Goal: Transaction & Acquisition: Purchase product/service

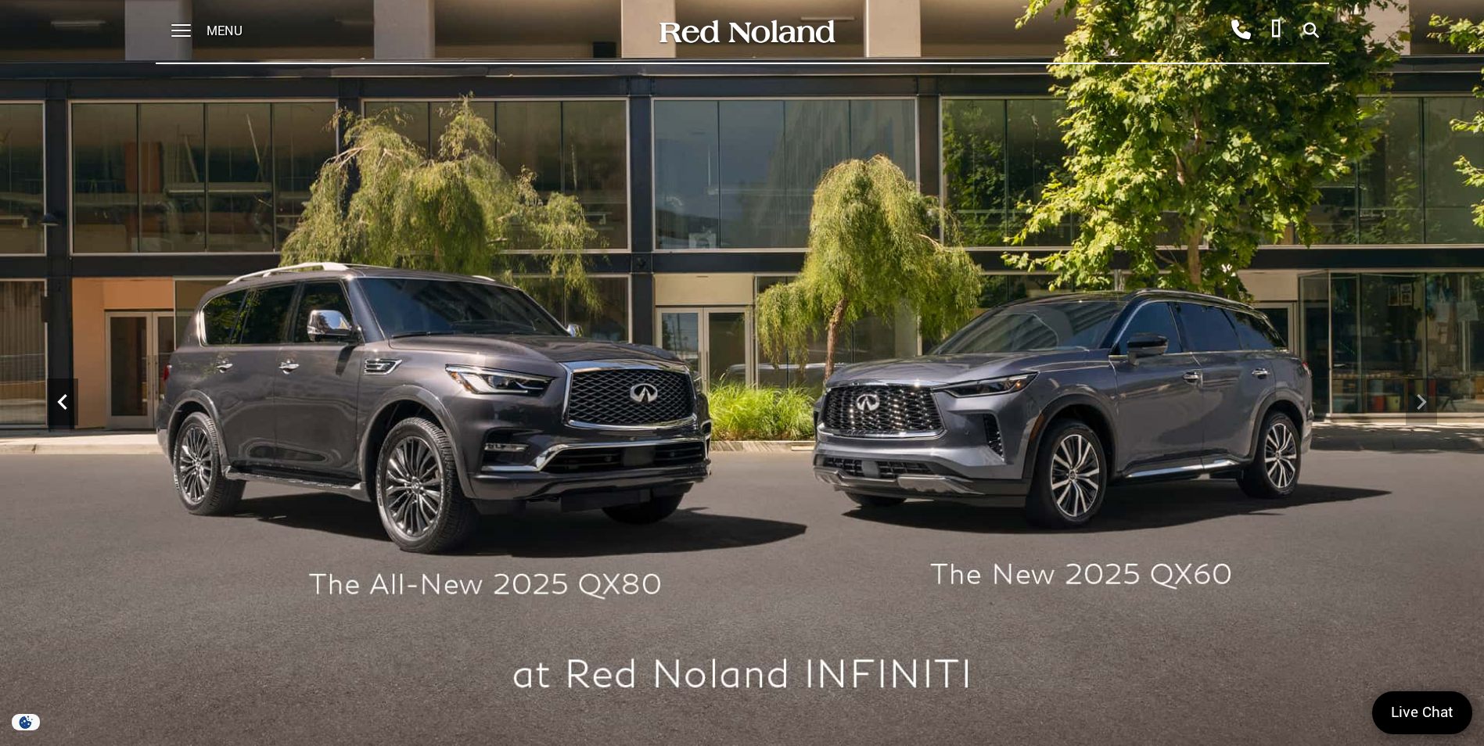
click at [58, 421] on div "Previous" at bounding box center [62, 402] width 31 height 47
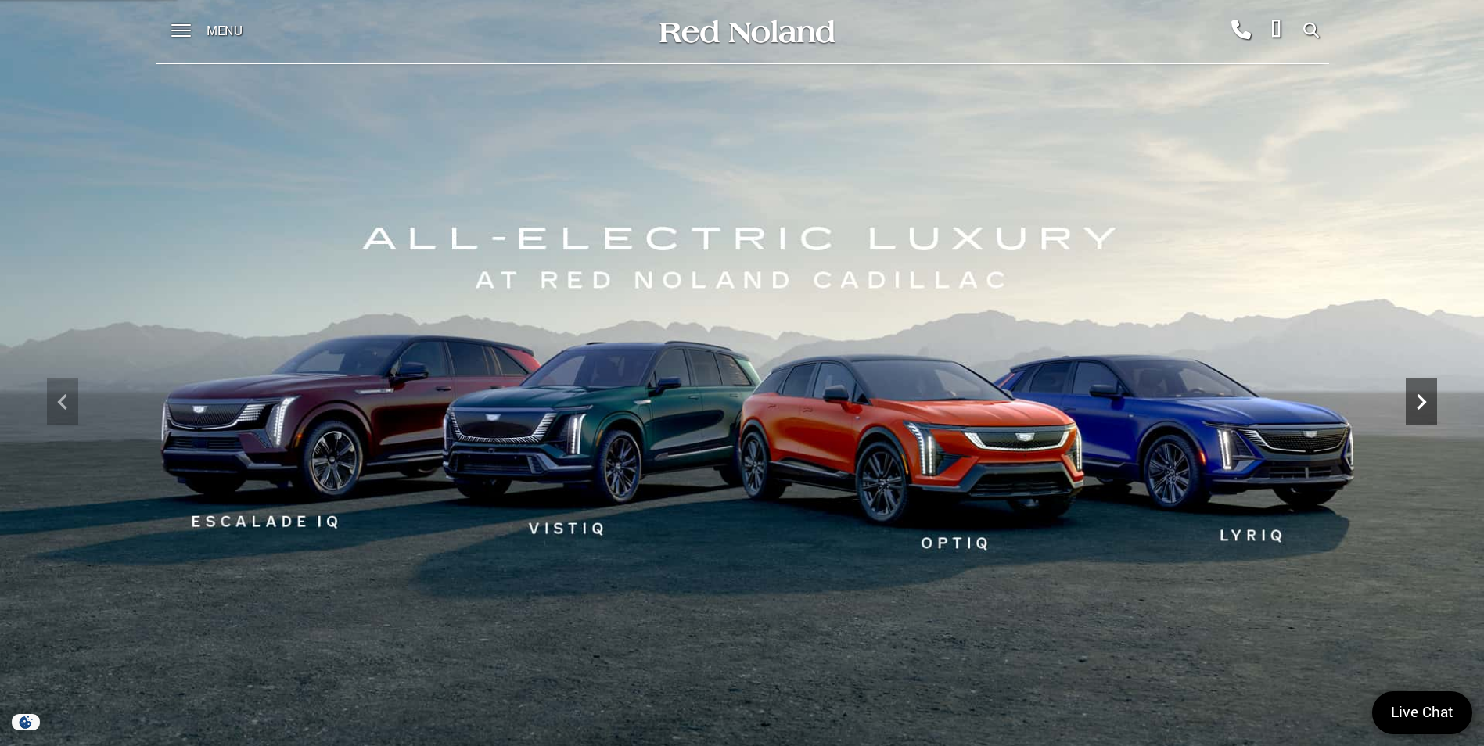
click at [1427, 401] on icon "Next" at bounding box center [1420, 401] width 31 height 31
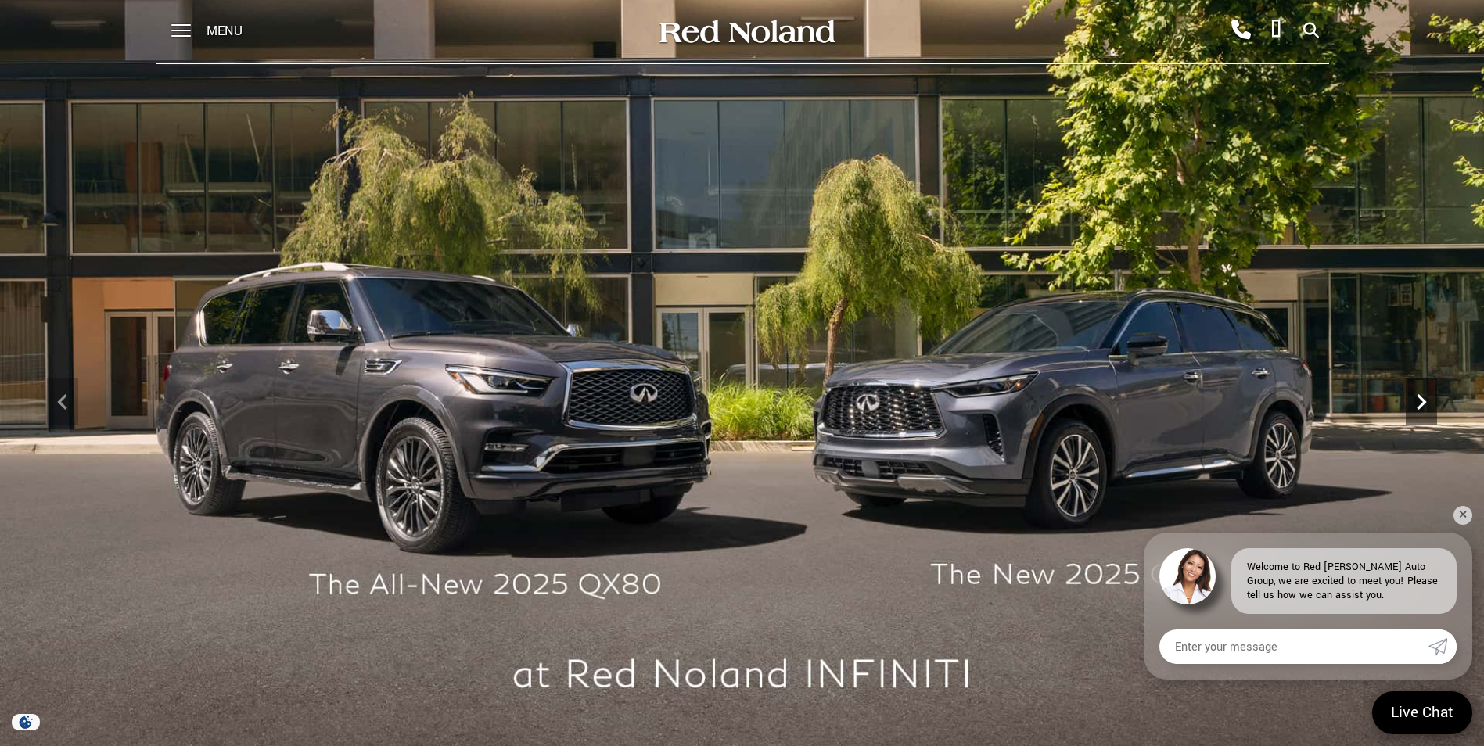
click at [1427, 401] on icon "Next" at bounding box center [1420, 401] width 31 height 31
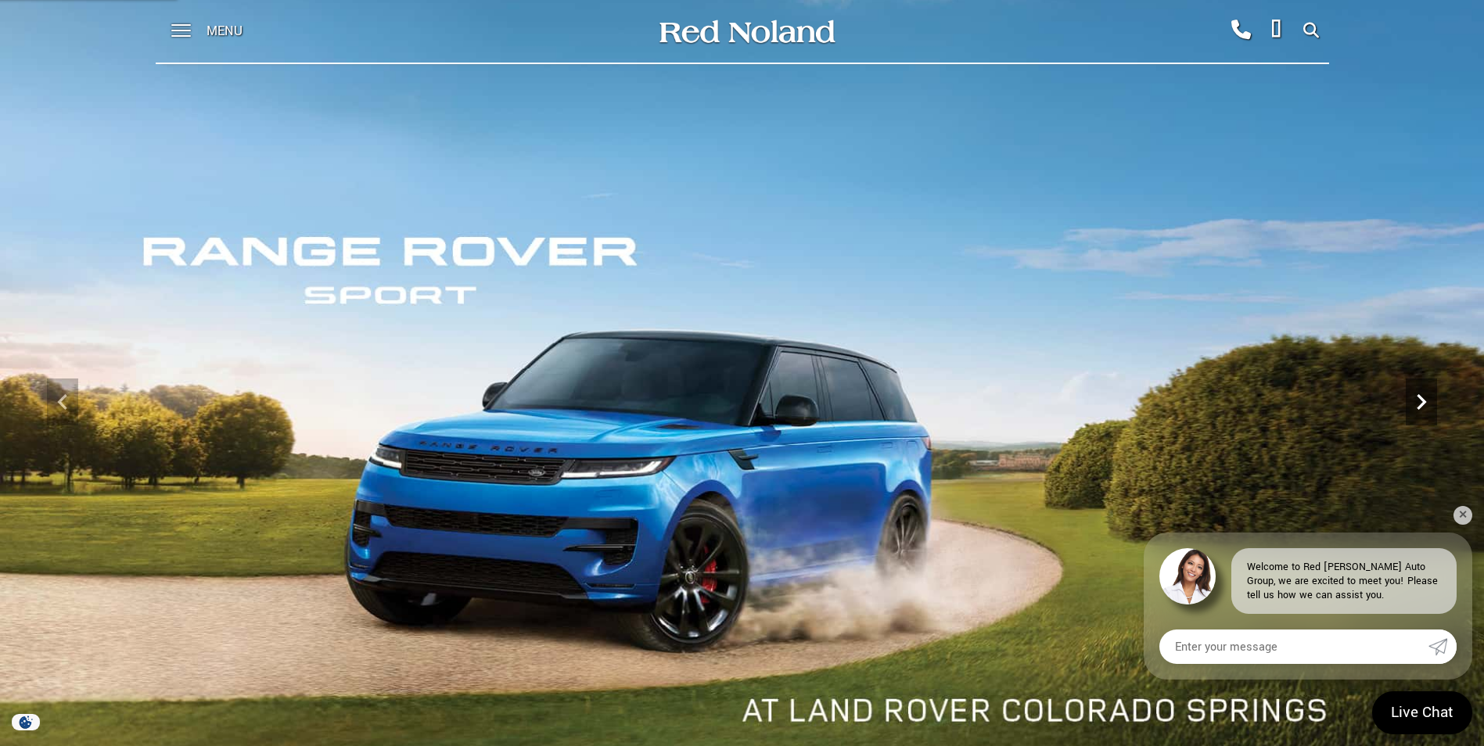
click at [1427, 401] on icon "Next" at bounding box center [1420, 401] width 31 height 31
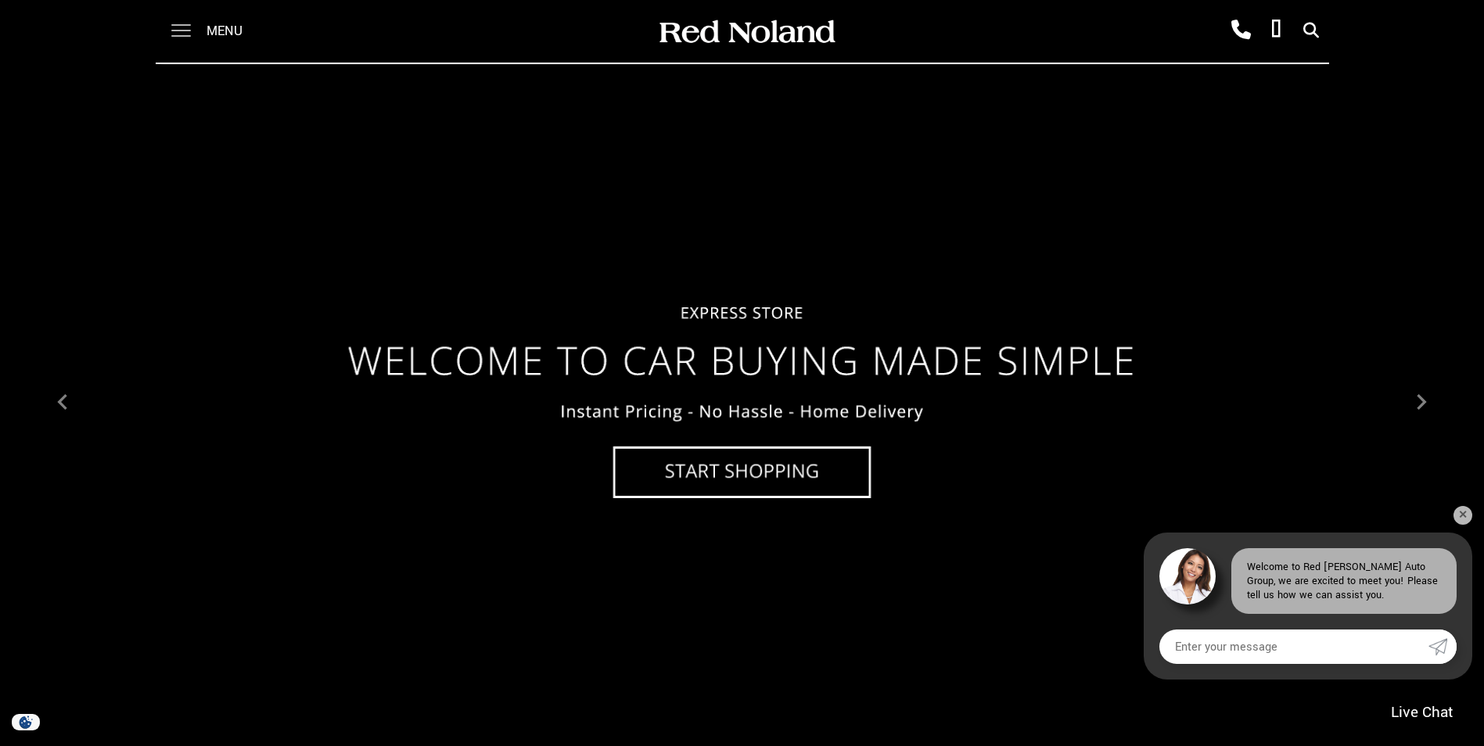
drag, startPoint x: 187, startPoint y: 40, endPoint x: 188, endPoint y: 48, distance: 8.0
click at [188, 48] on span at bounding box center [181, 31] width 20 height 63
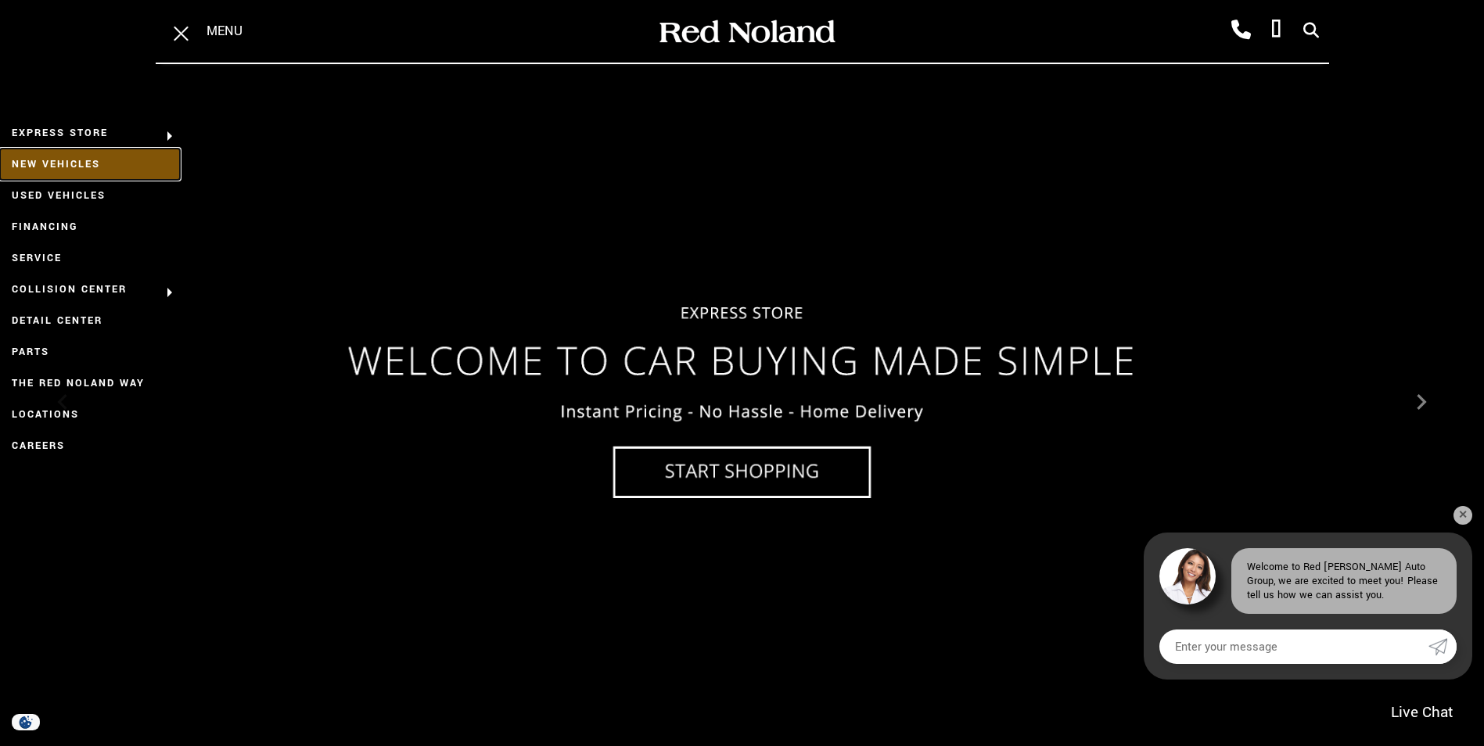
click at [95, 173] on link "New Vehicles" at bounding box center [90, 164] width 180 height 31
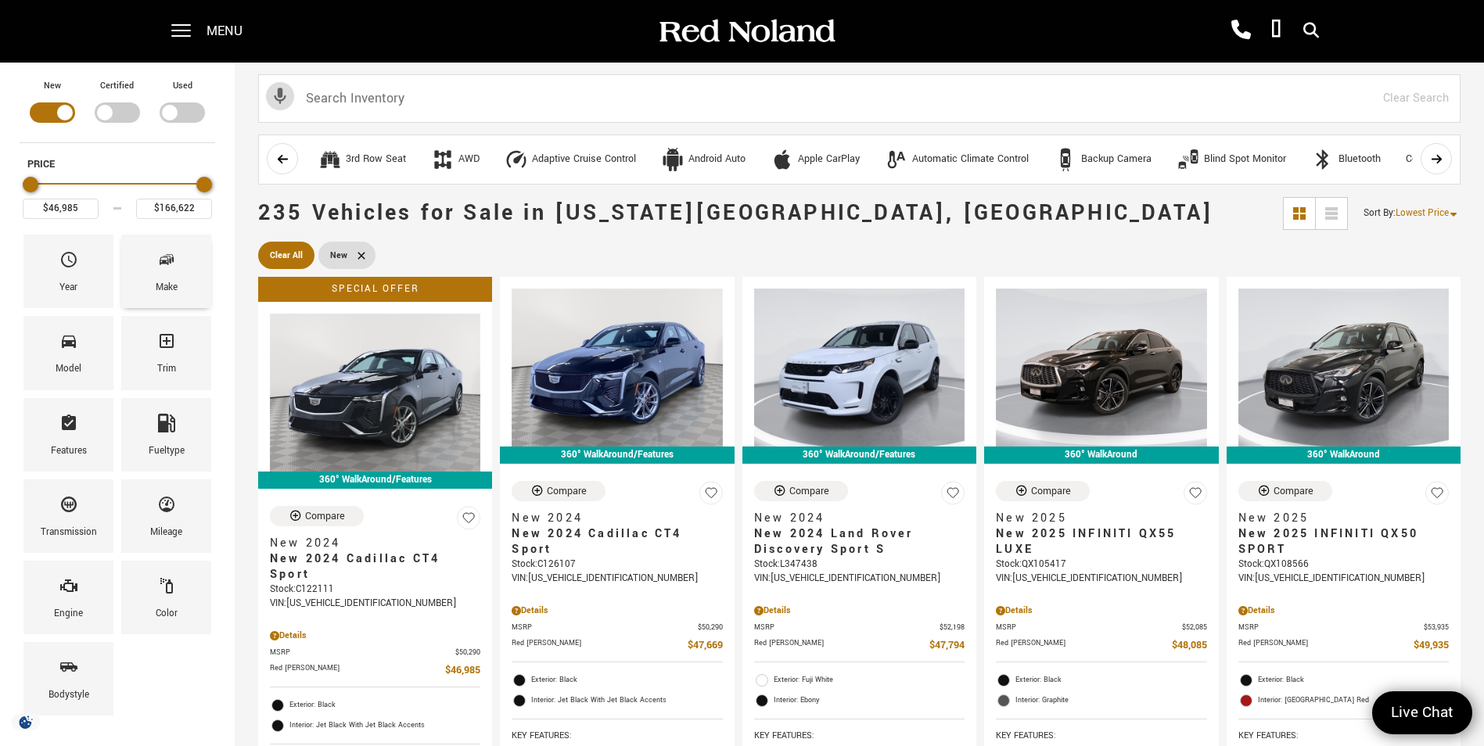
click at [168, 277] on span "Make" at bounding box center [166, 262] width 19 height 33
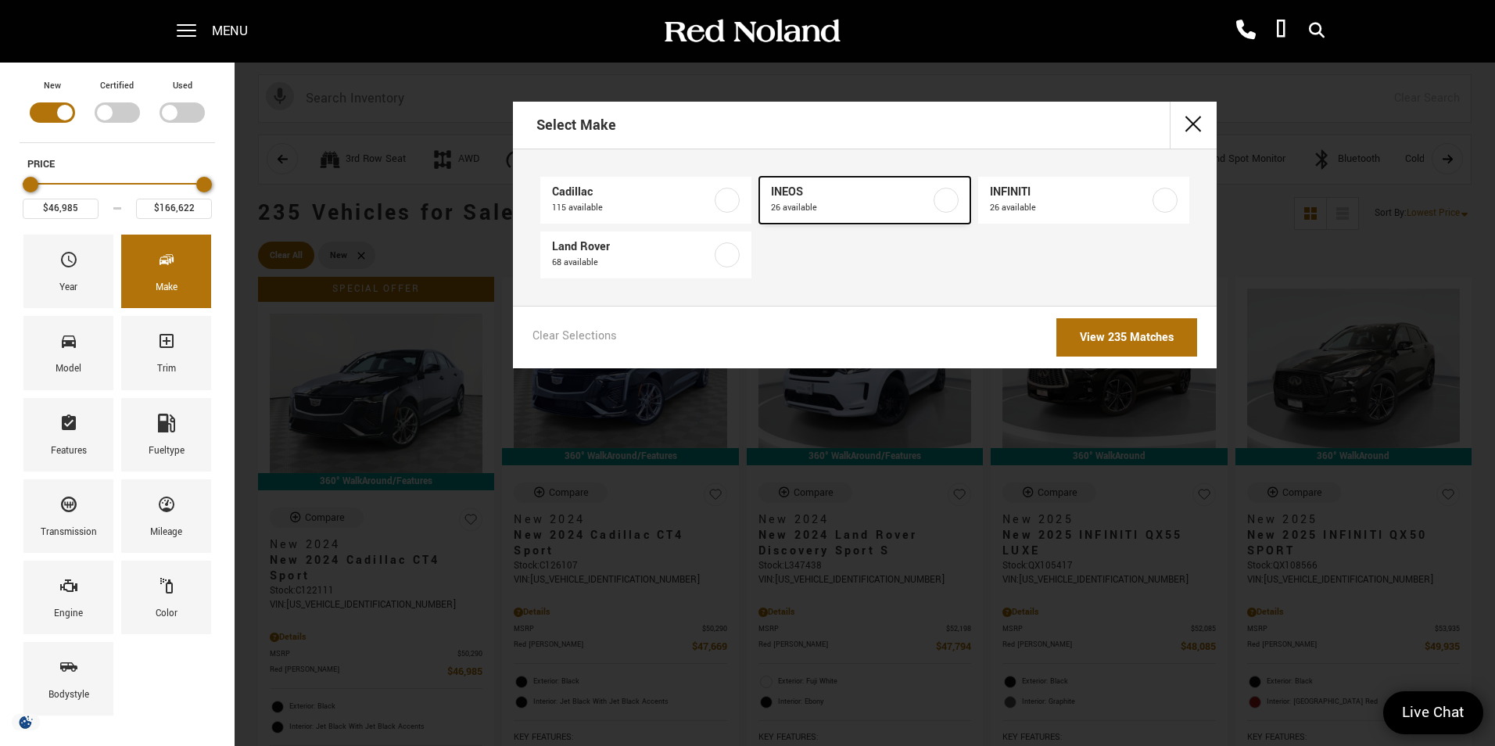
click at [934, 197] on label at bounding box center [946, 200] width 25 height 25
type input "$78,663"
type input "$99,640"
checkbox input "true"
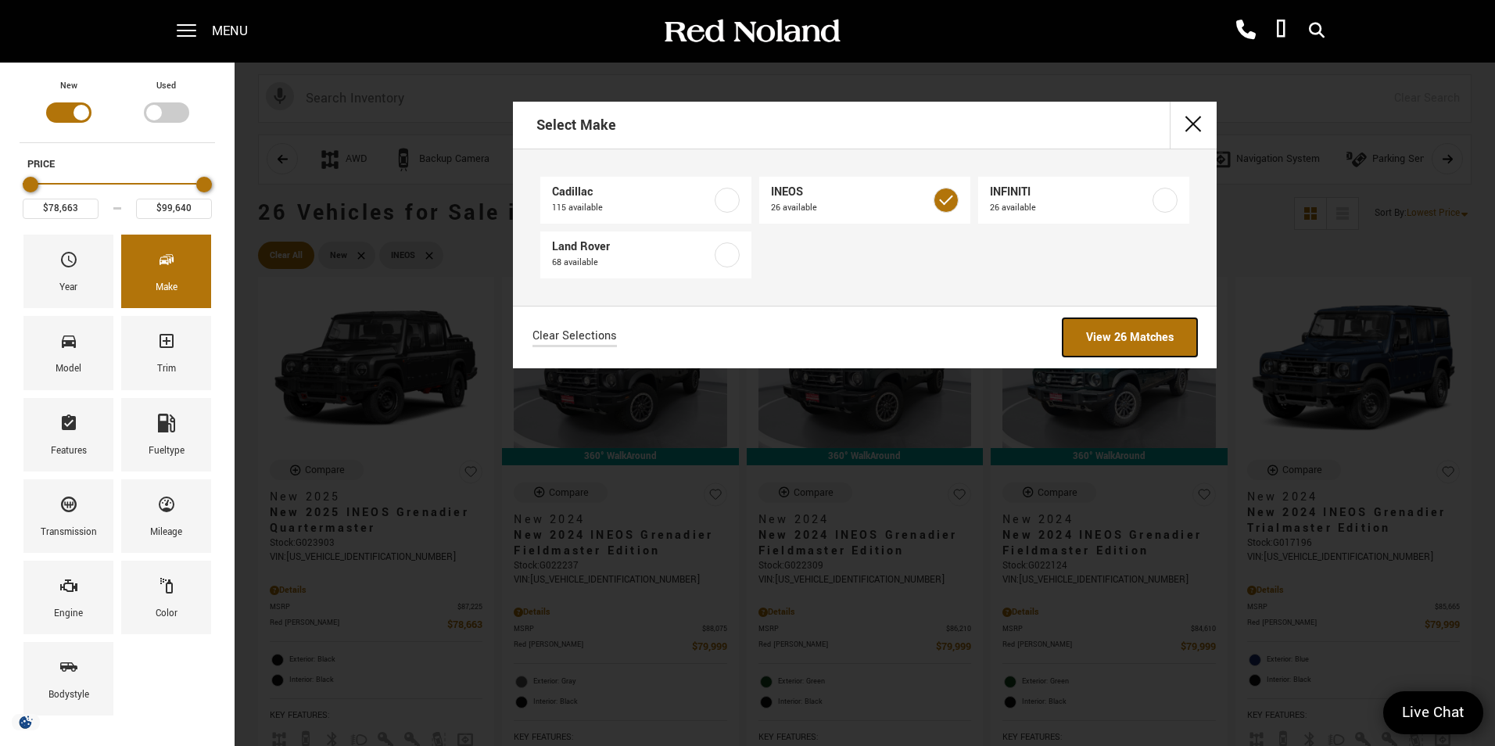
click at [1124, 342] on link "View 26 Matches" at bounding box center [1130, 337] width 135 height 38
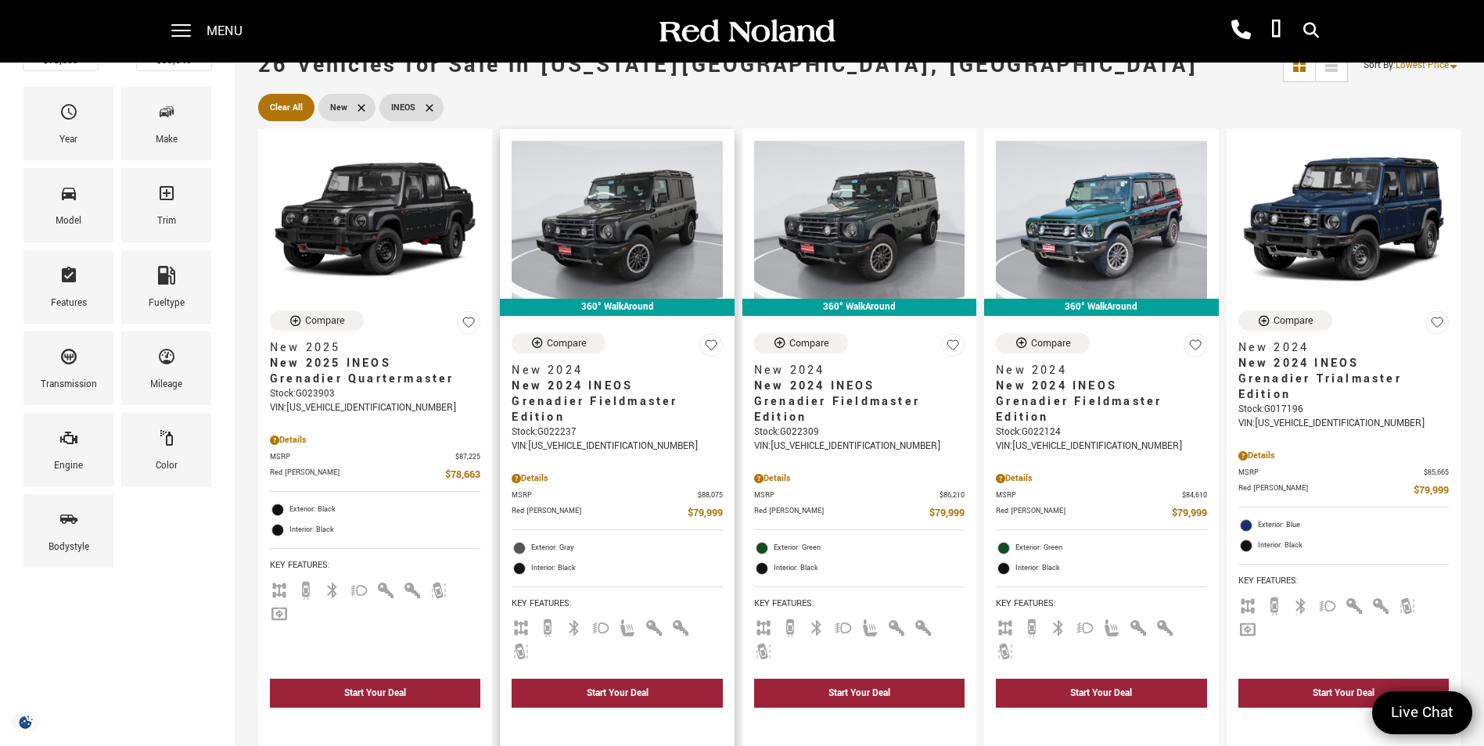
scroll to position [156, 0]
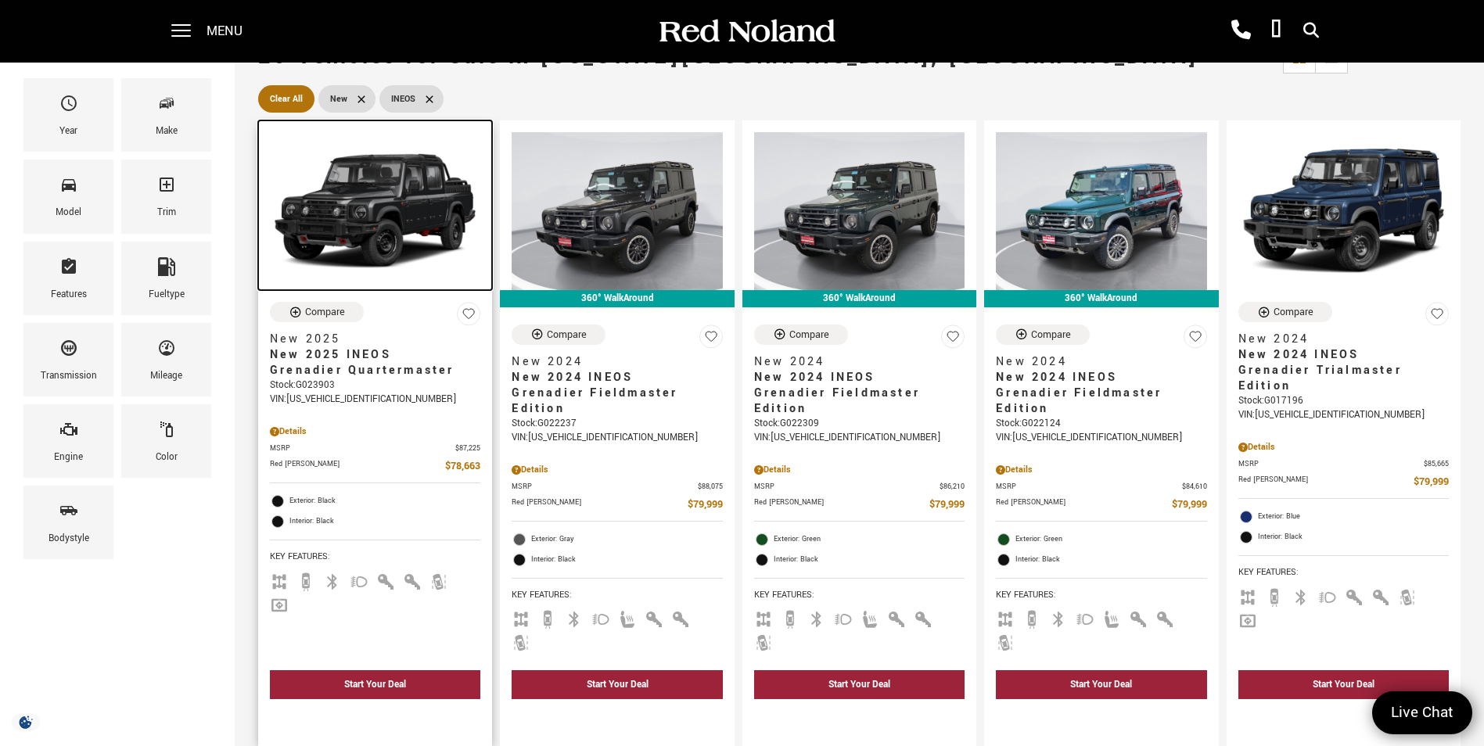
click at [390, 213] on img at bounding box center [375, 211] width 210 height 158
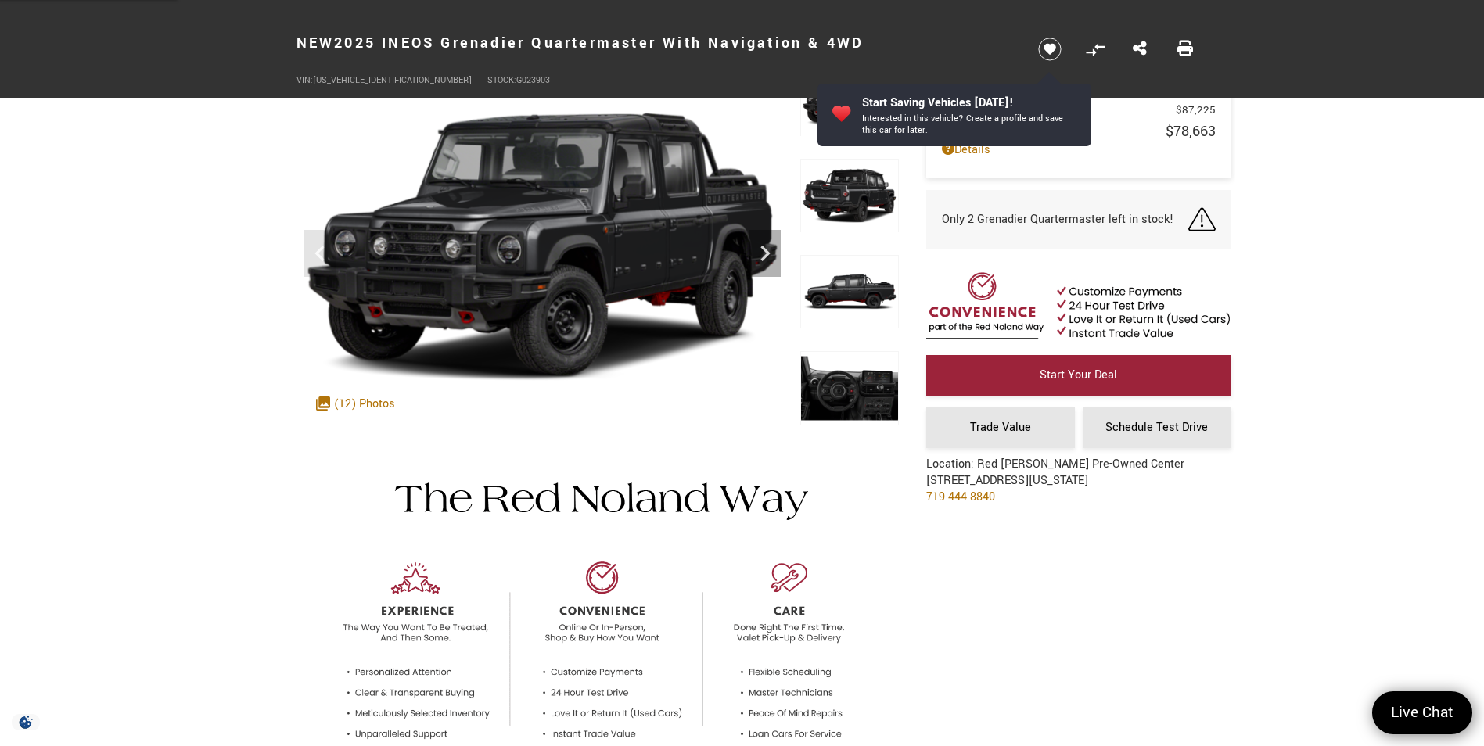
click at [857, 379] on img at bounding box center [849, 388] width 99 height 74
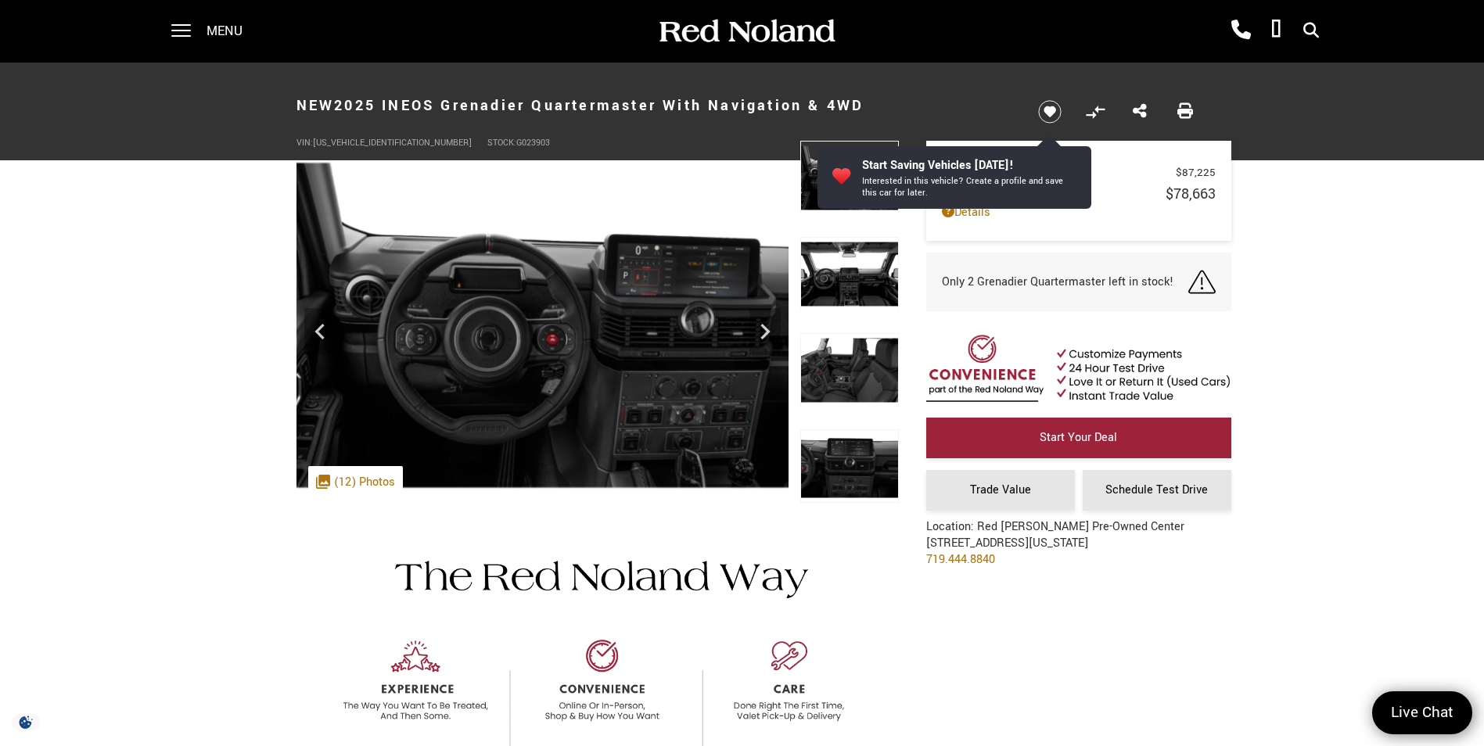
click at [852, 372] on img at bounding box center [849, 370] width 99 height 74
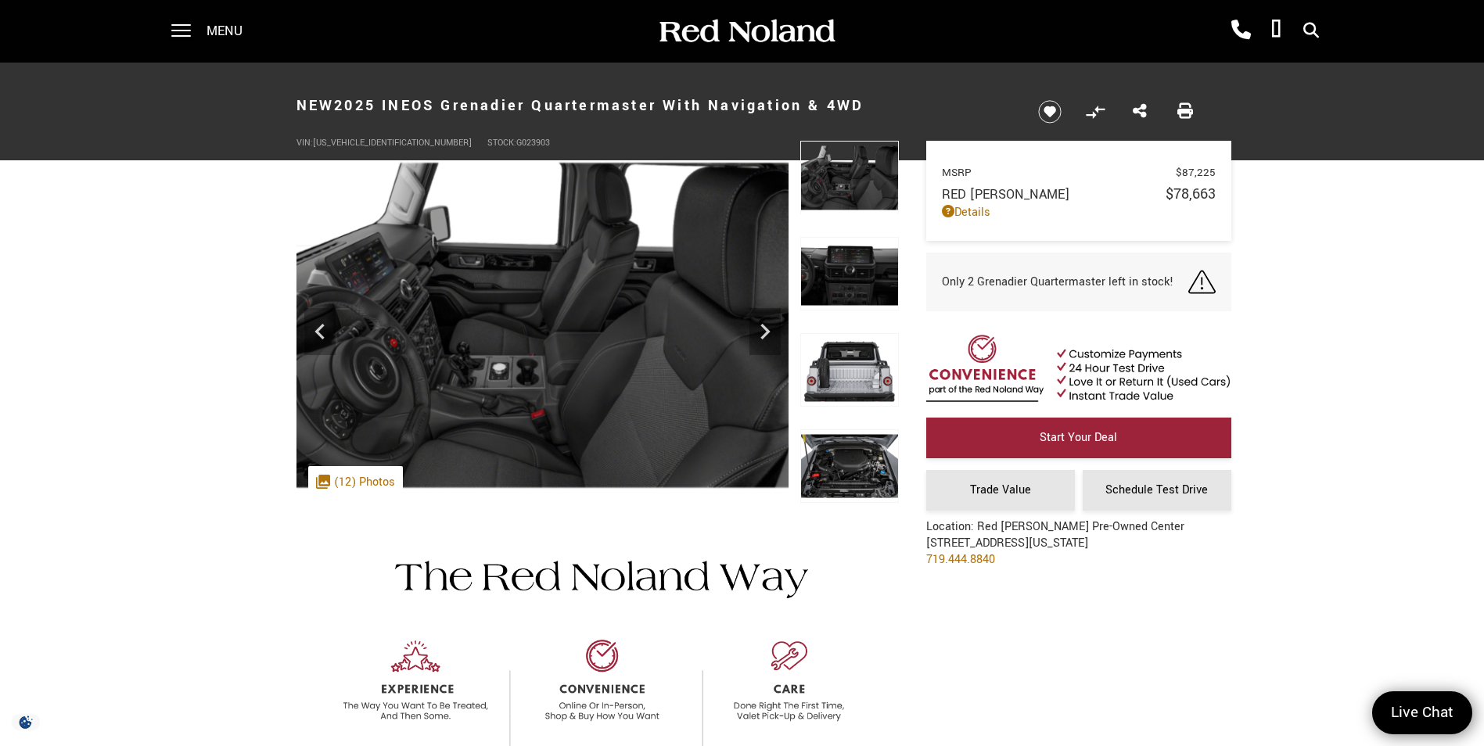
click at [849, 290] on img at bounding box center [849, 274] width 99 height 74
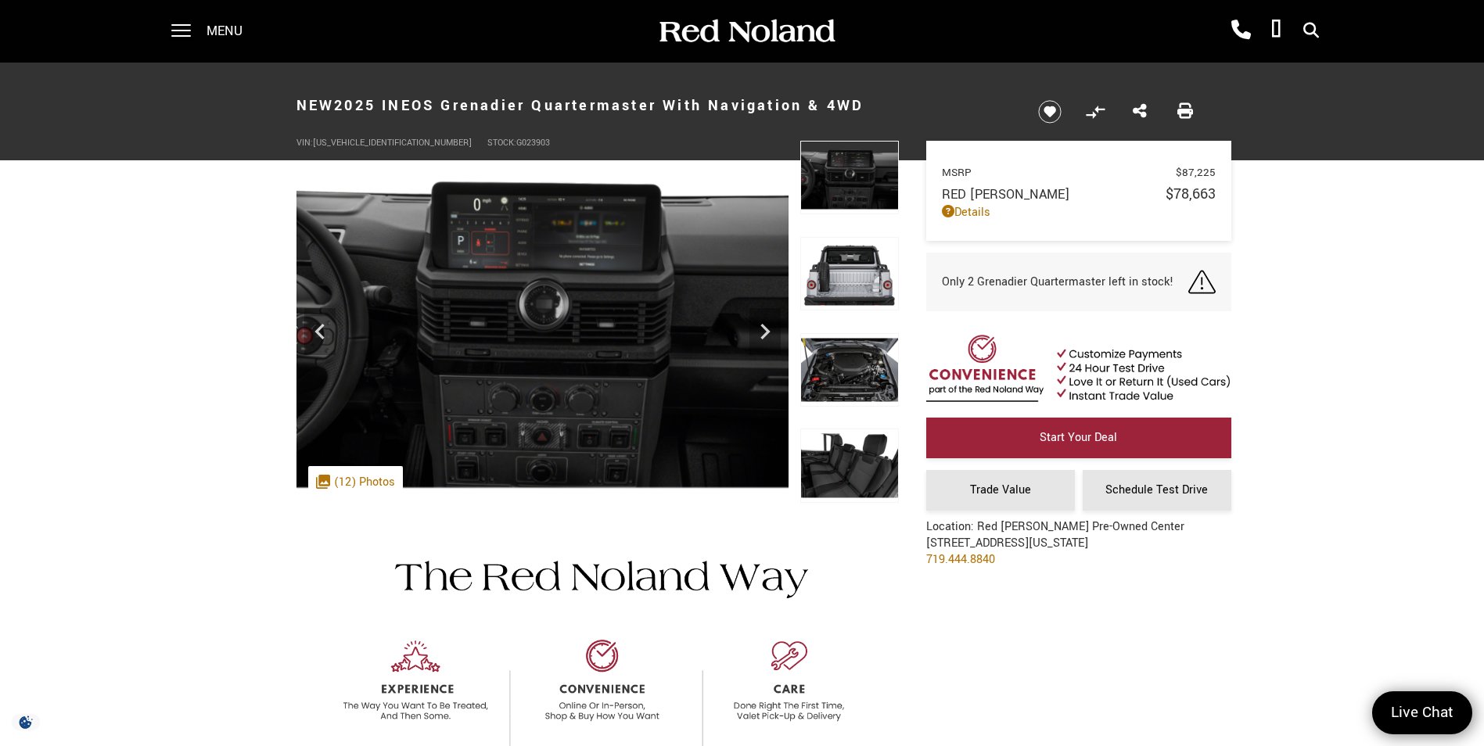
click at [849, 290] on img at bounding box center [849, 274] width 99 height 74
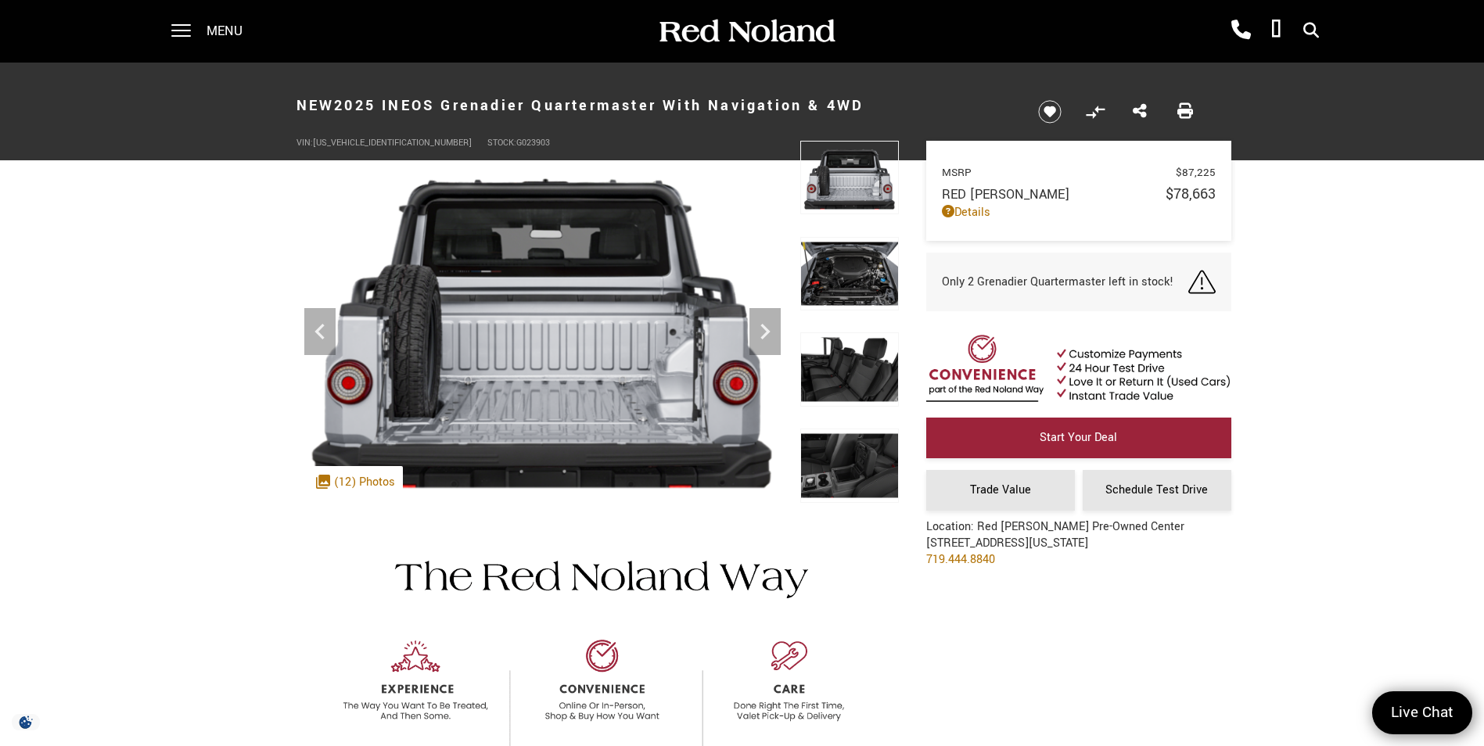
click at [849, 290] on img at bounding box center [849, 274] width 99 height 74
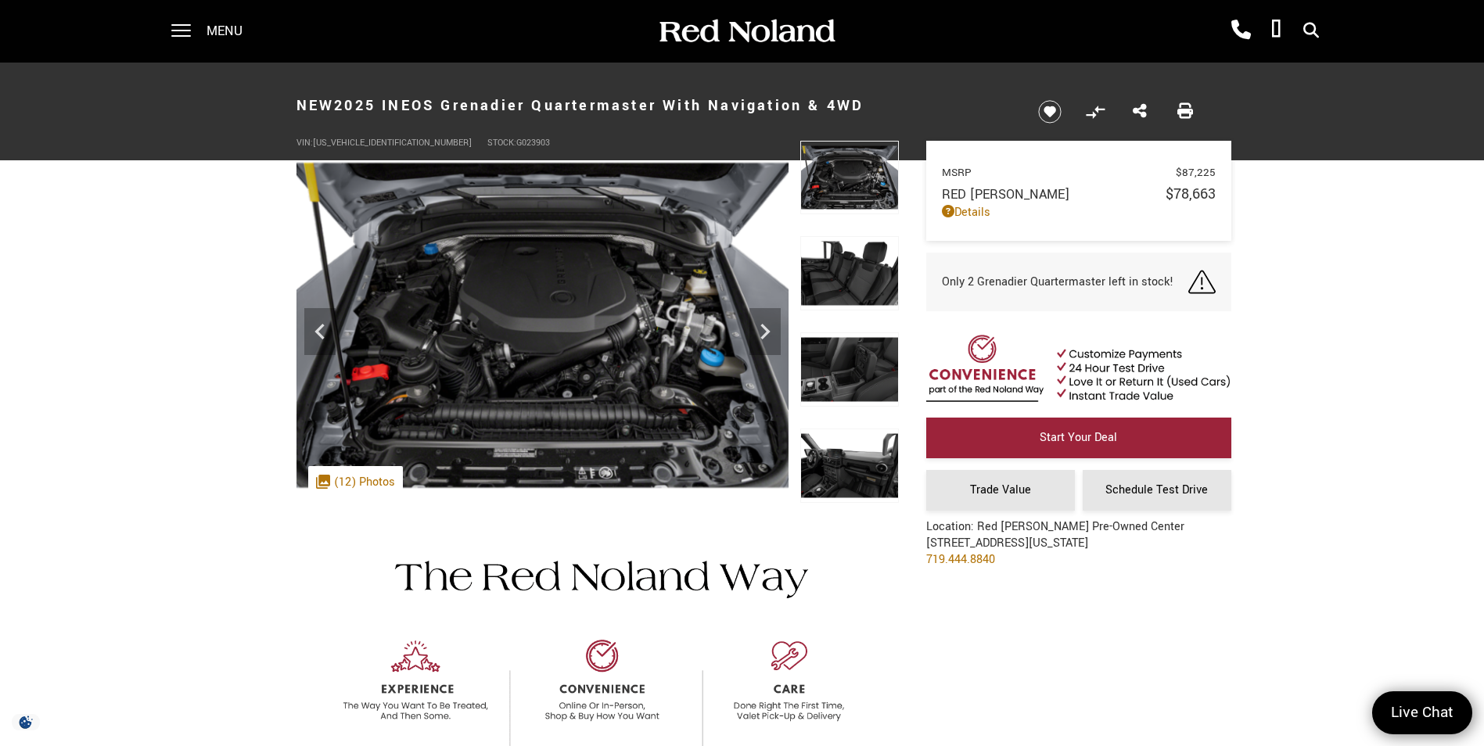
click at [849, 290] on img at bounding box center [849, 273] width 99 height 74
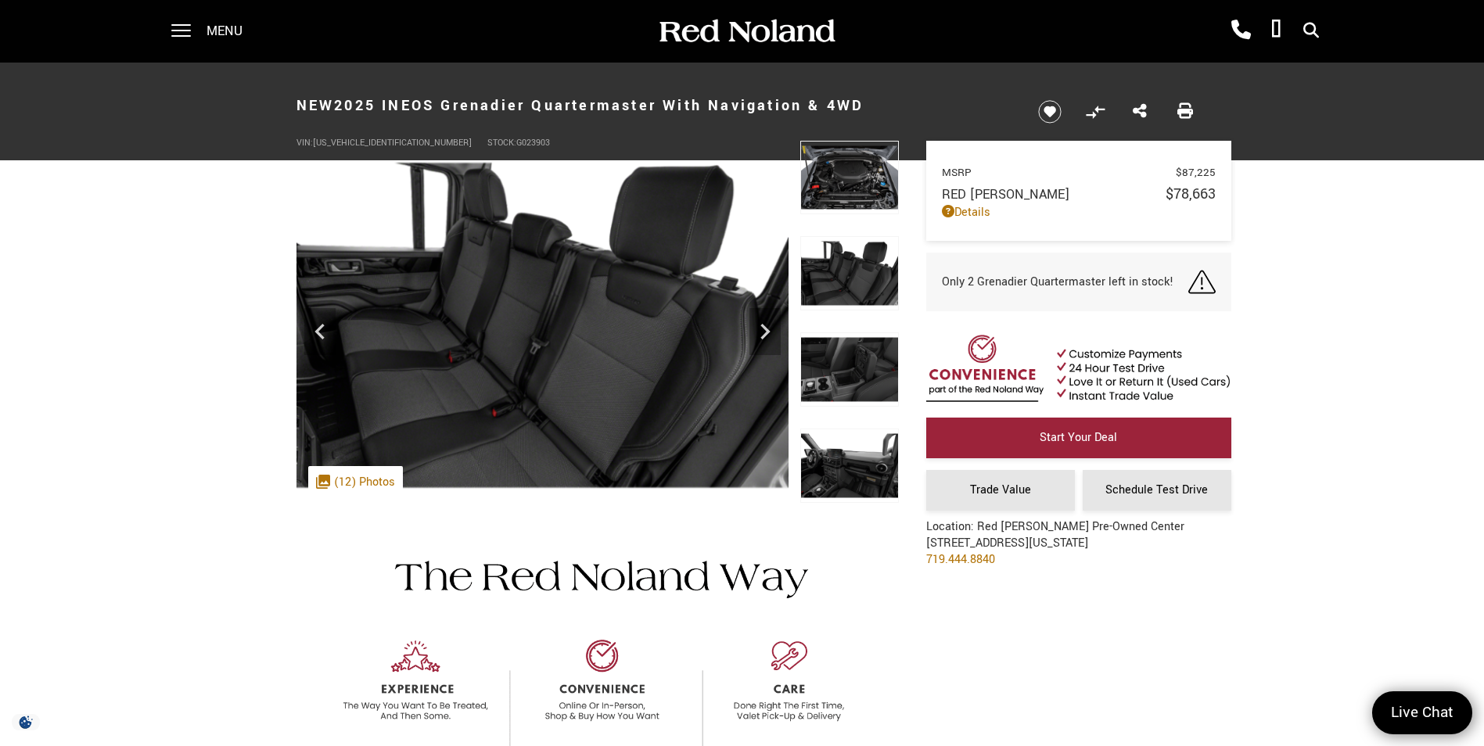
click at [851, 353] on img at bounding box center [849, 369] width 99 height 74
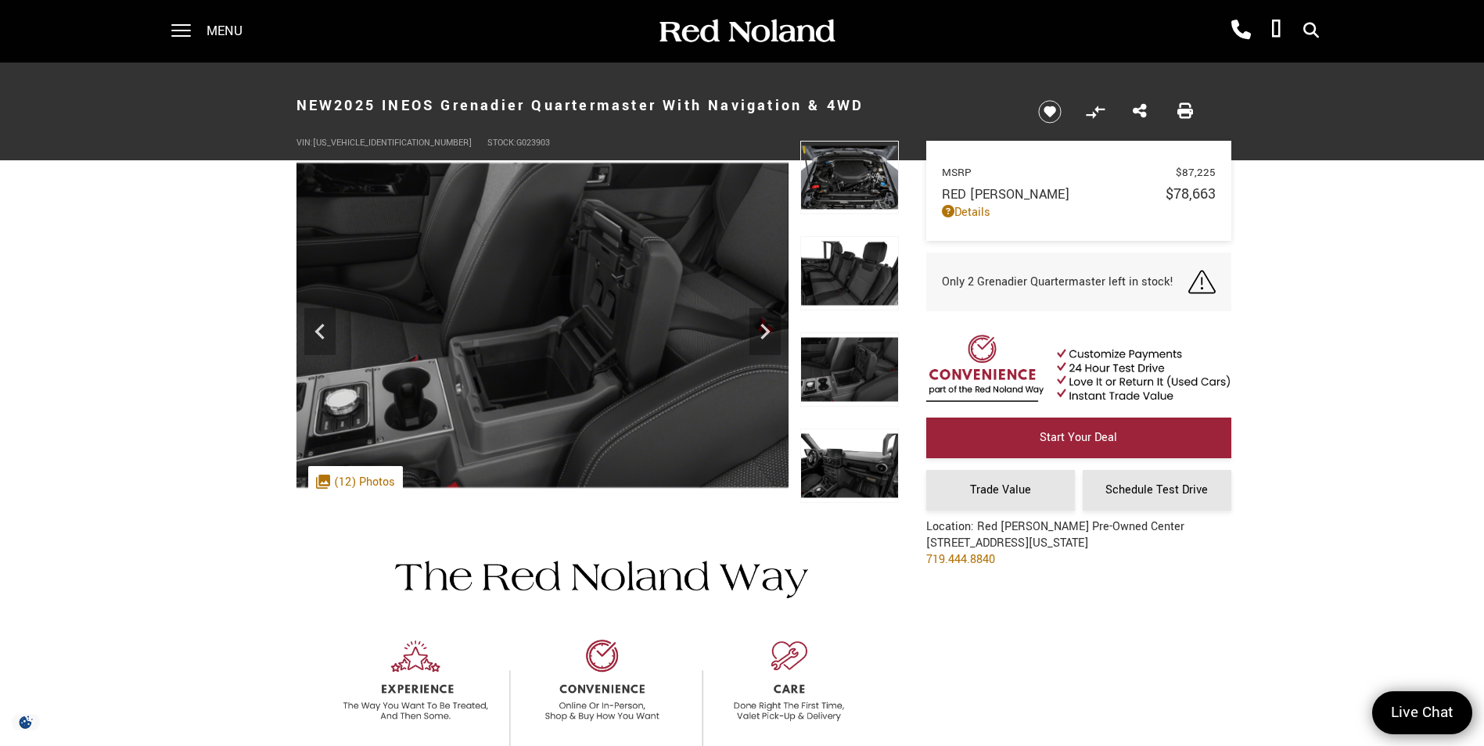
click at [864, 451] on img at bounding box center [849, 466] width 99 height 74
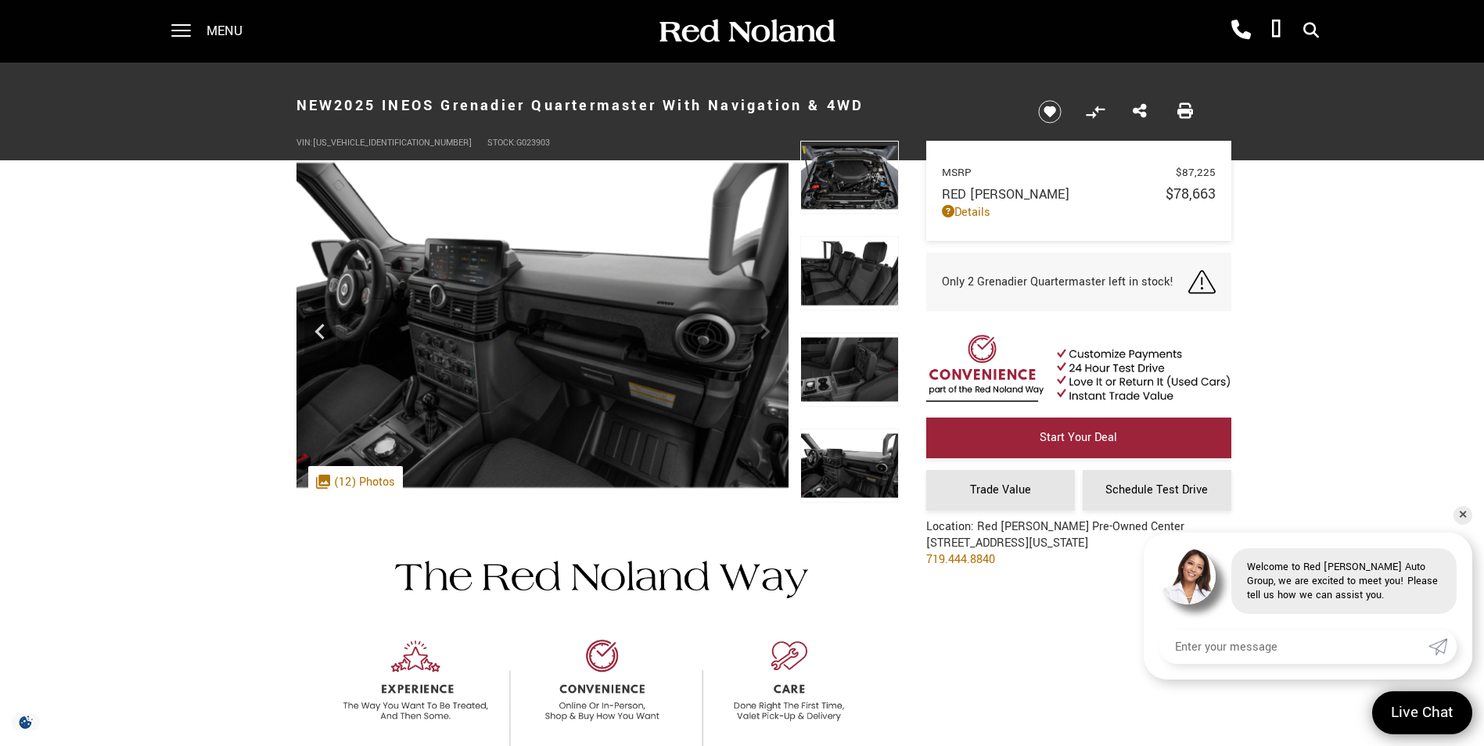
click at [843, 180] on img at bounding box center [849, 178] width 99 height 74
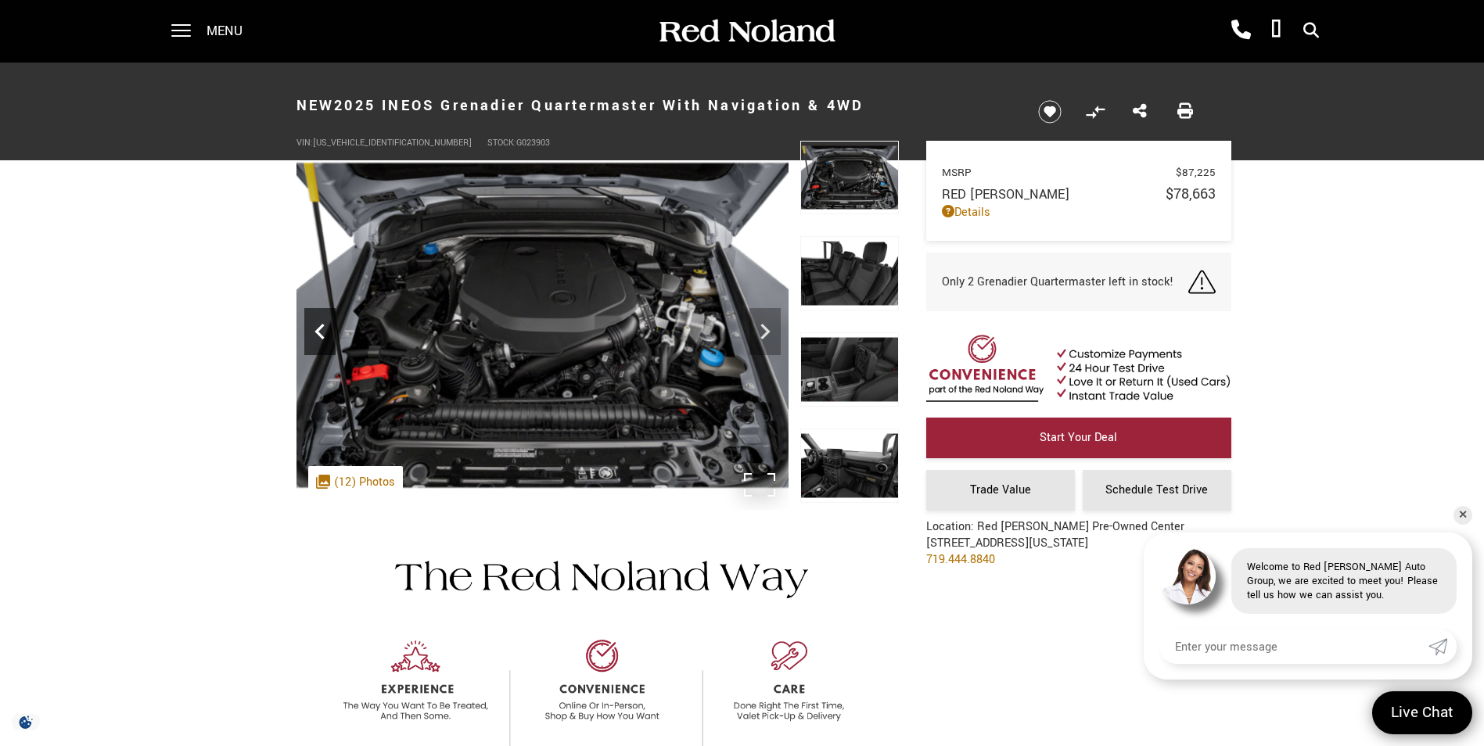
click at [319, 333] on icon "Previous" at bounding box center [318, 332] width 9 height 16
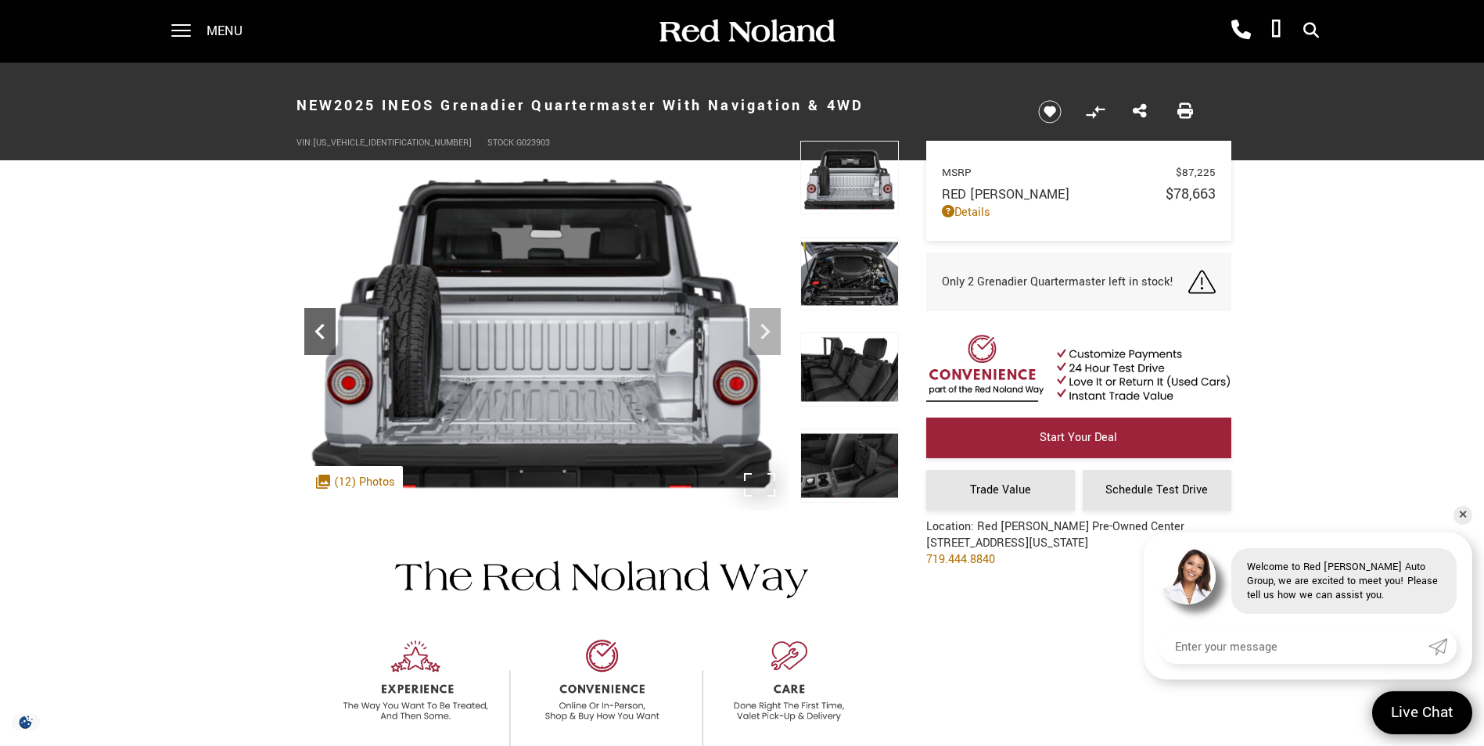
click at [319, 333] on icon "Previous" at bounding box center [318, 332] width 9 height 16
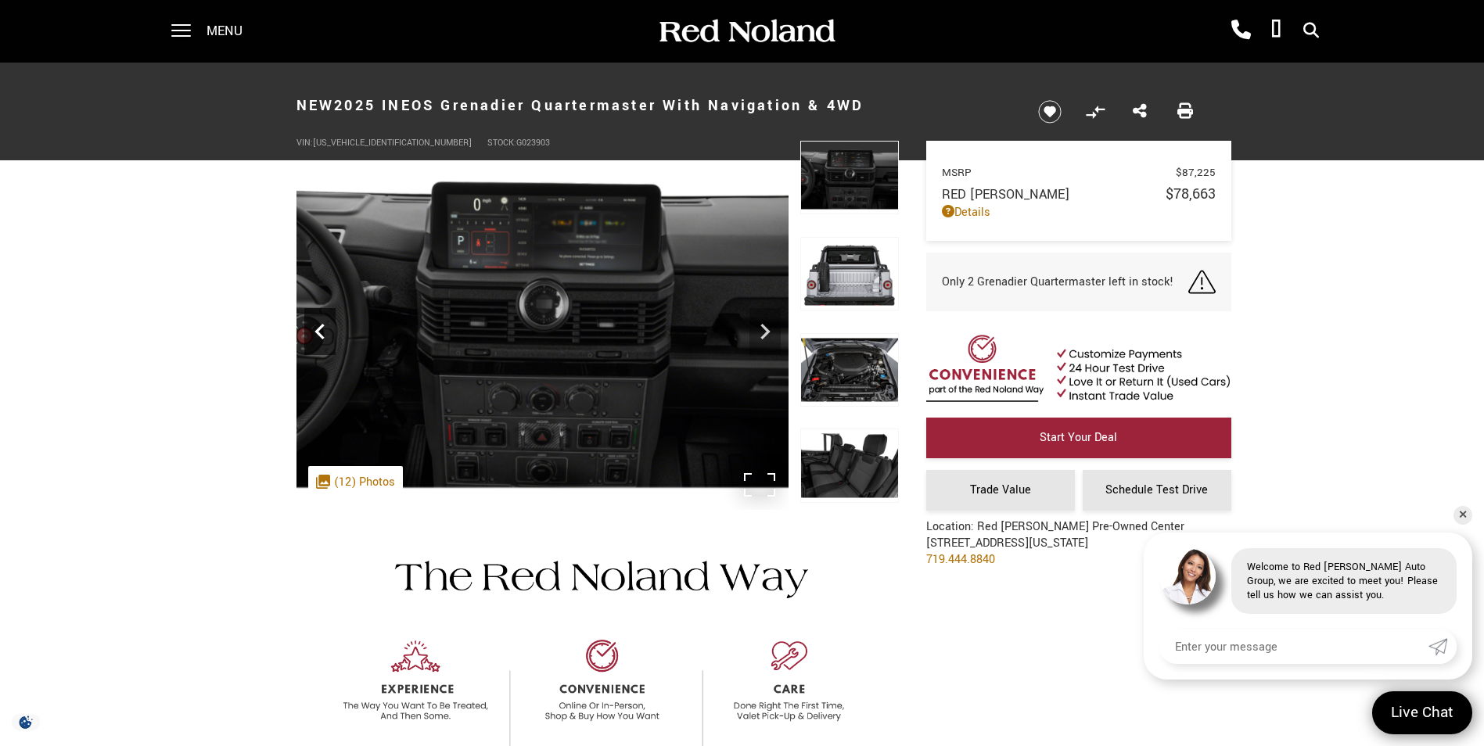
click at [319, 333] on icon "Previous" at bounding box center [318, 332] width 9 height 16
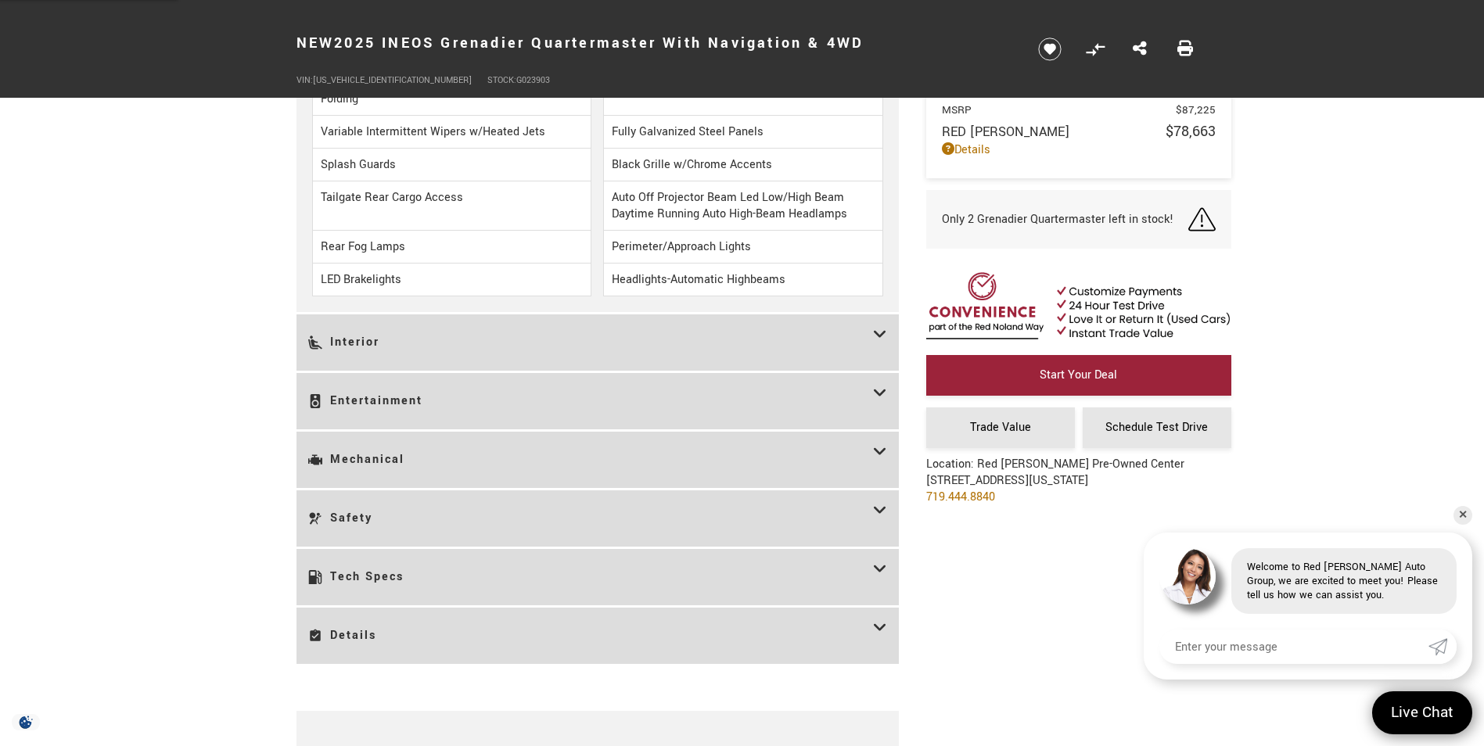
scroll to position [2346, 0]
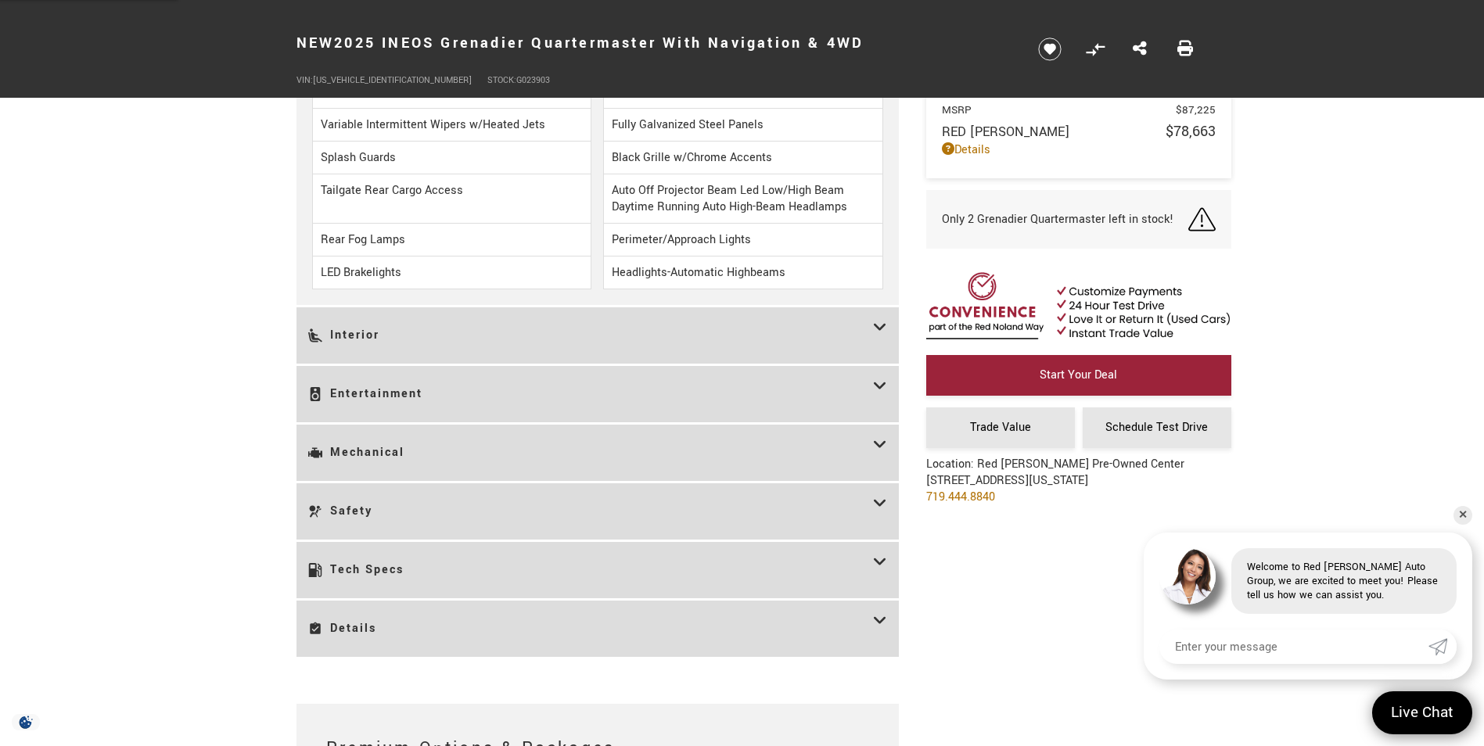
click at [384, 394] on h3 "Entertainment" at bounding box center [590, 394] width 565 height 33
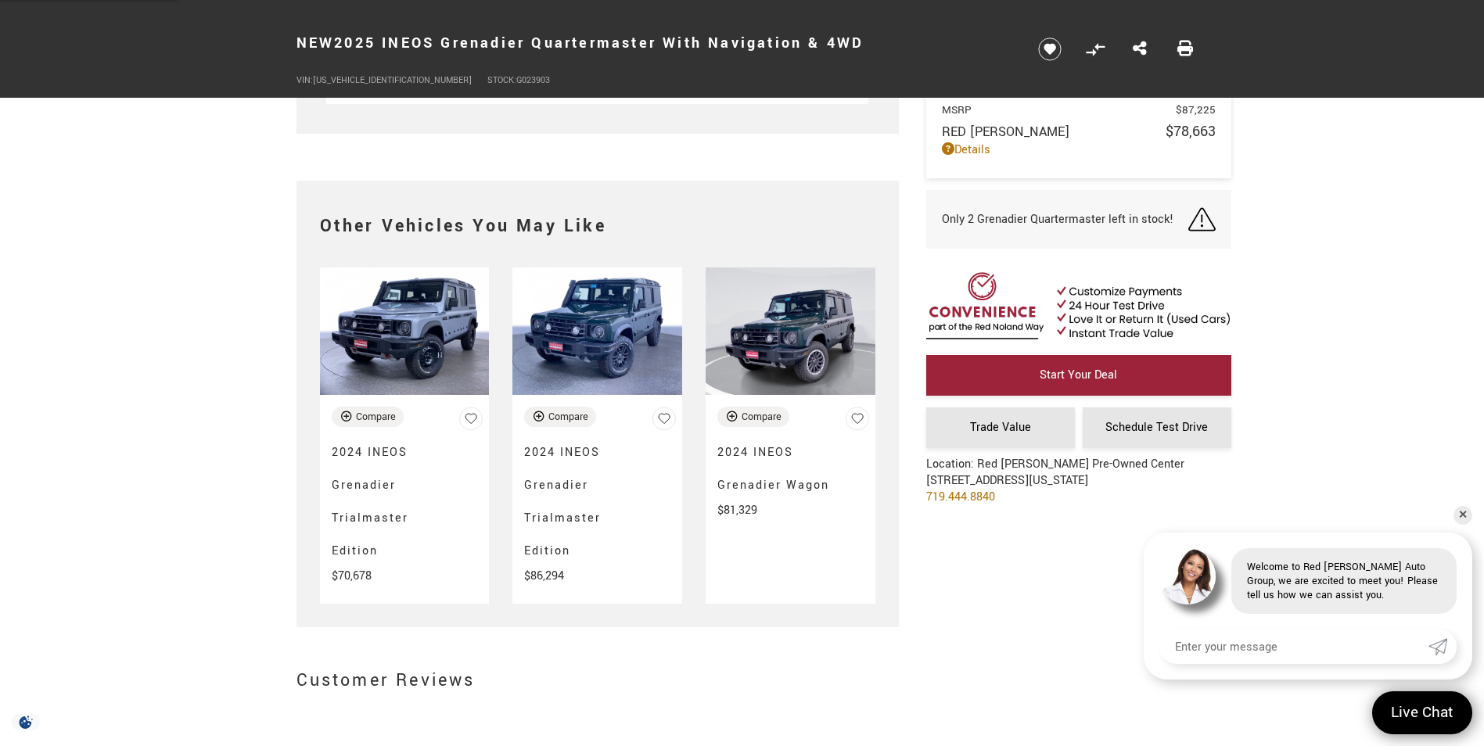
scroll to position [3519, 0]
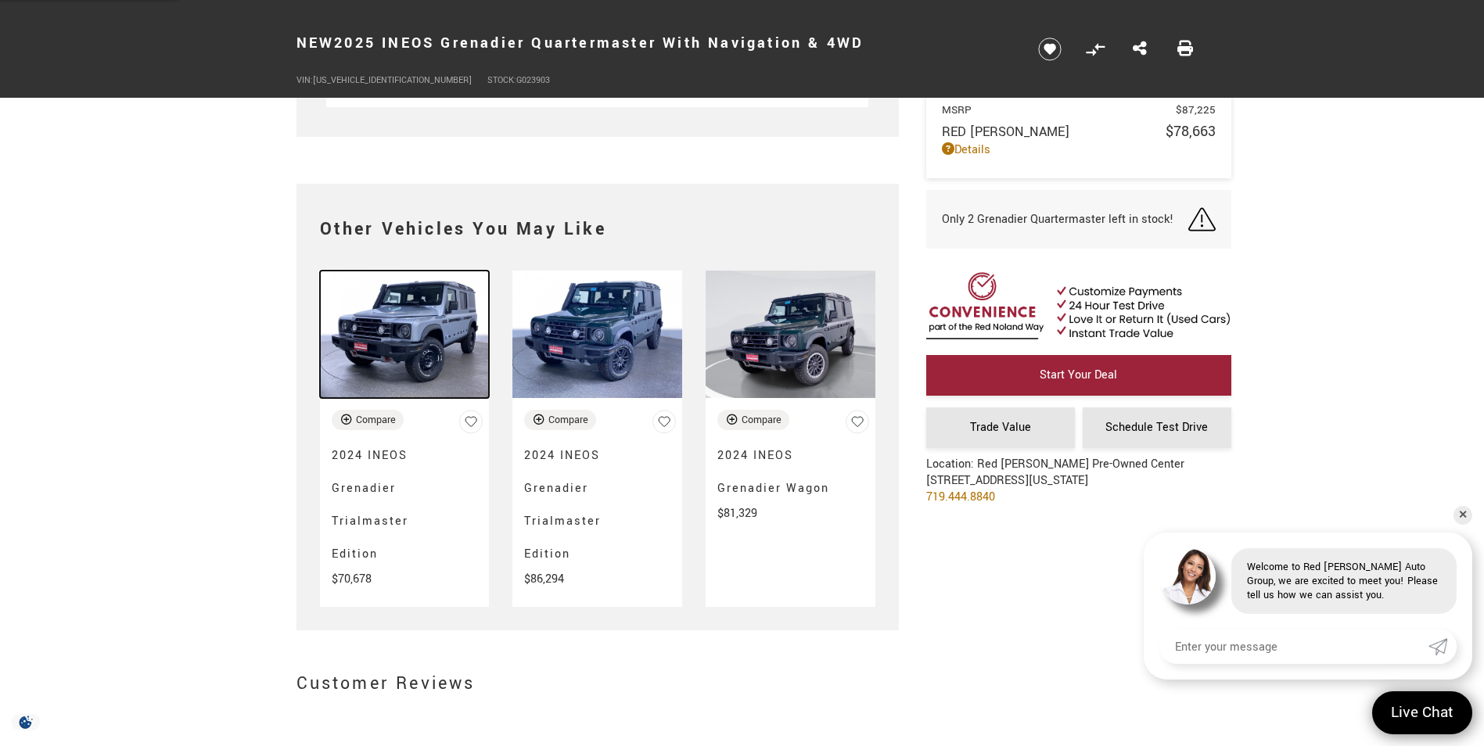
click at [418, 326] on img at bounding box center [405, 334] width 170 height 127
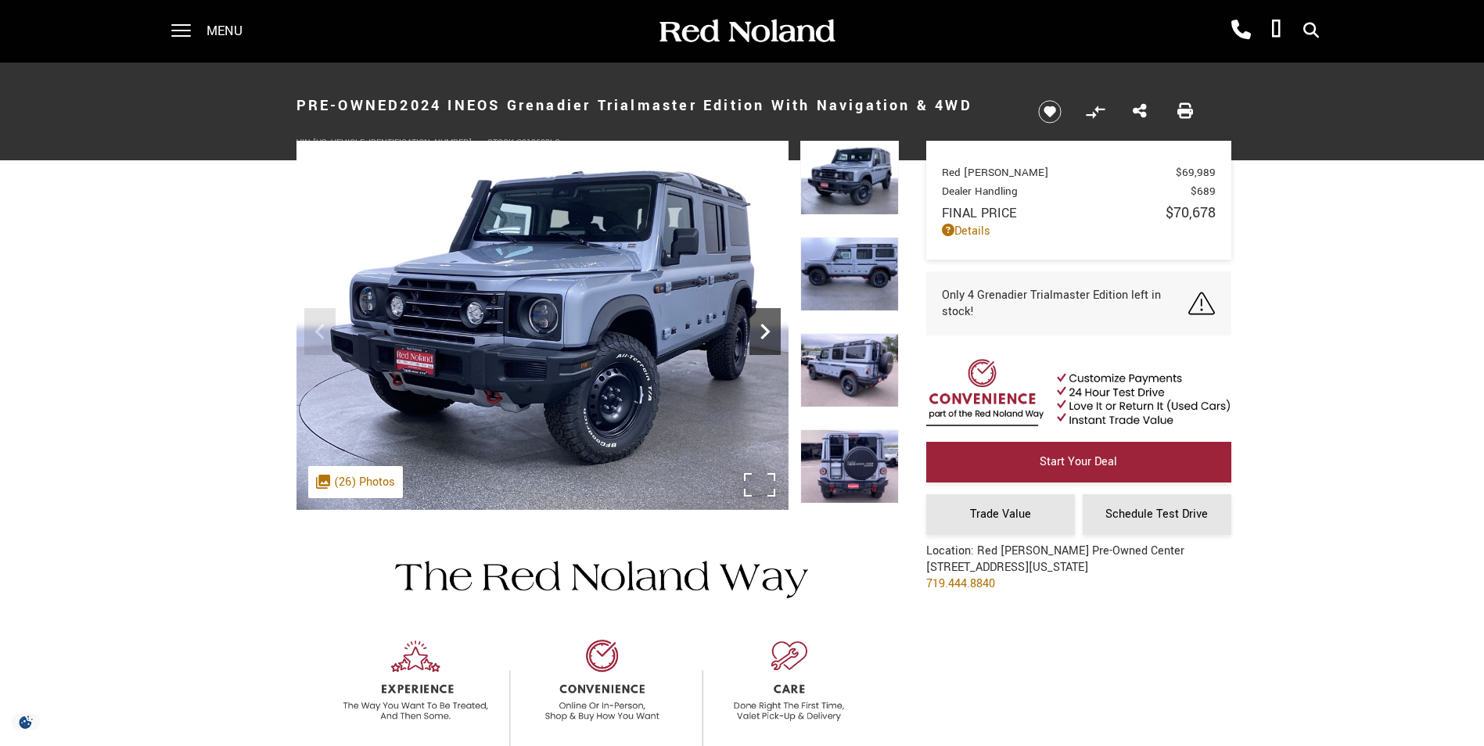
click at [766, 332] on icon "Next" at bounding box center [764, 331] width 31 height 31
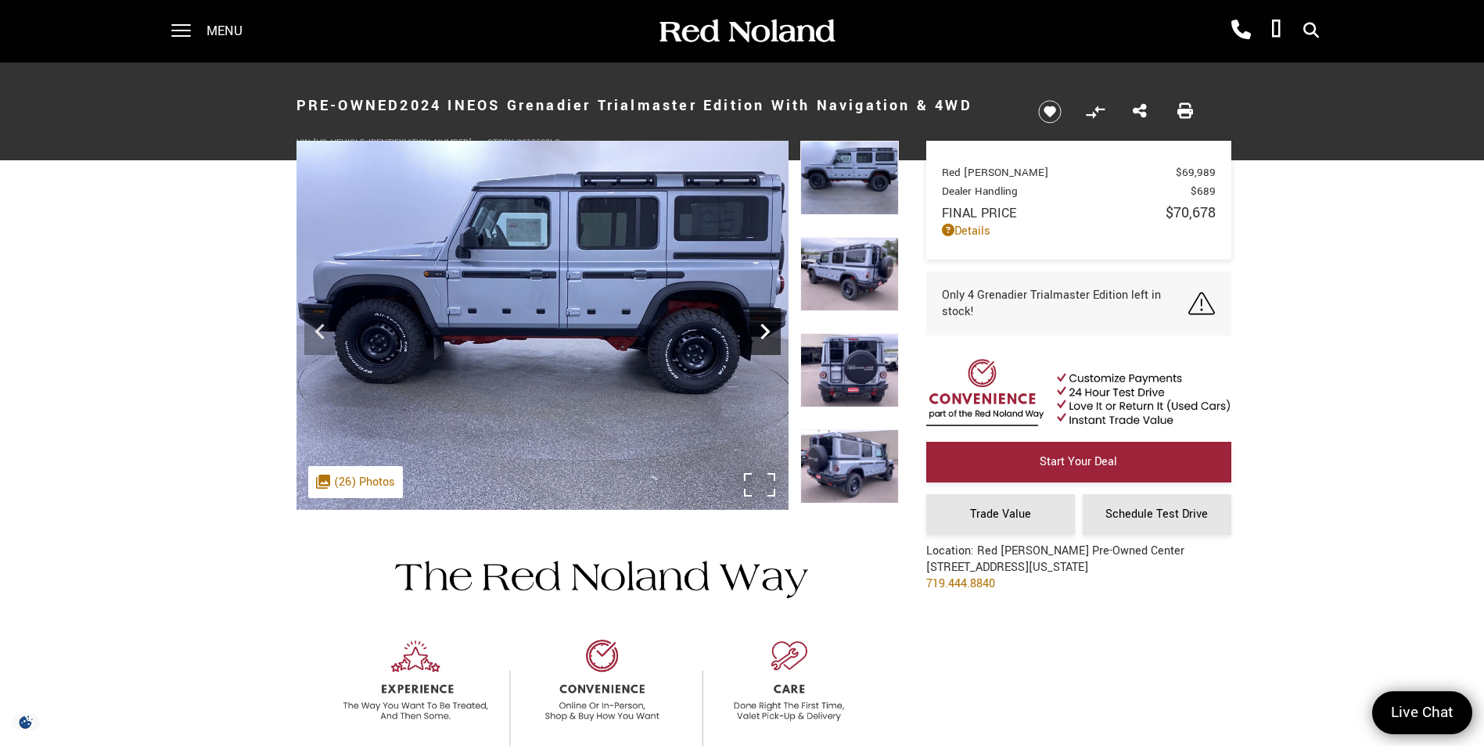
click at [766, 332] on icon "Next" at bounding box center [764, 331] width 31 height 31
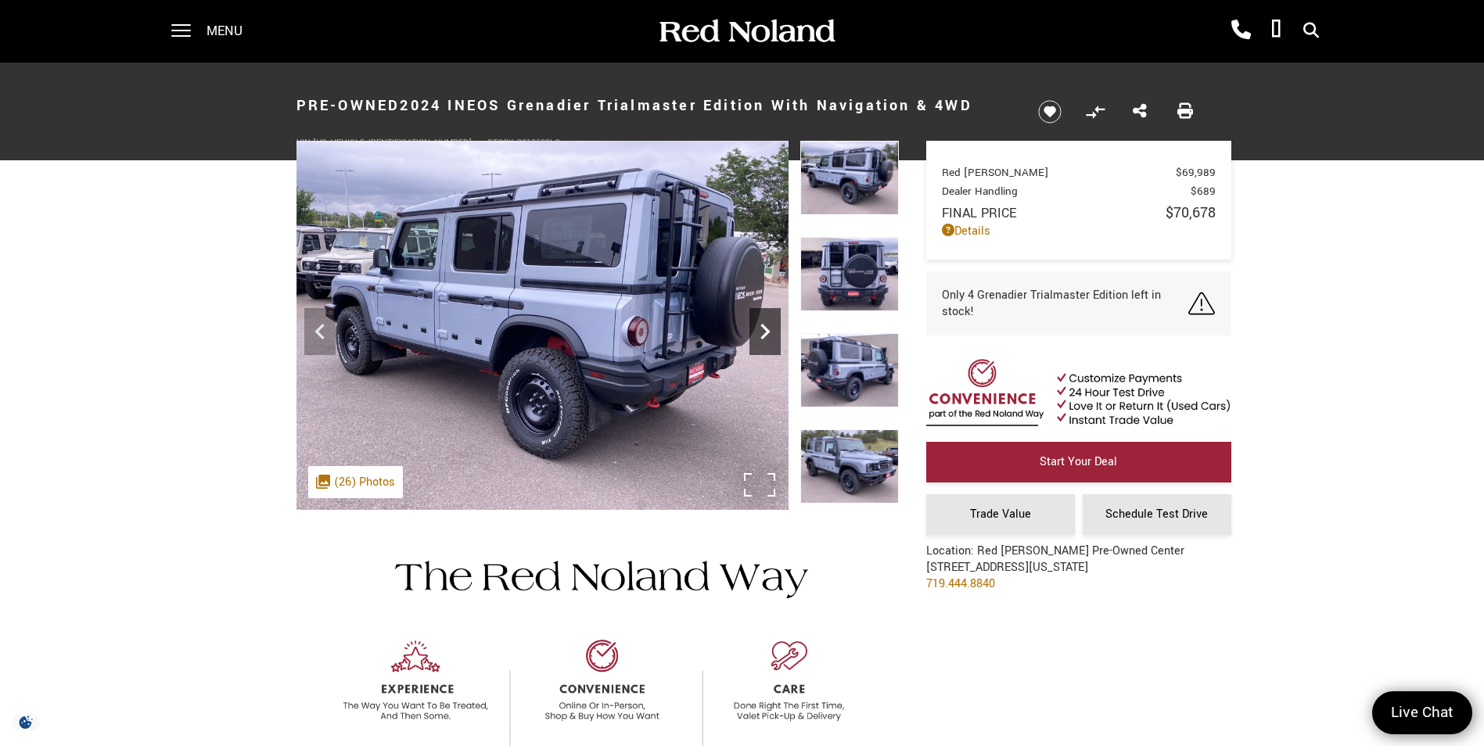
click at [766, 332] on icon "Next" at bounding box center [764, 331] width 31 height 31
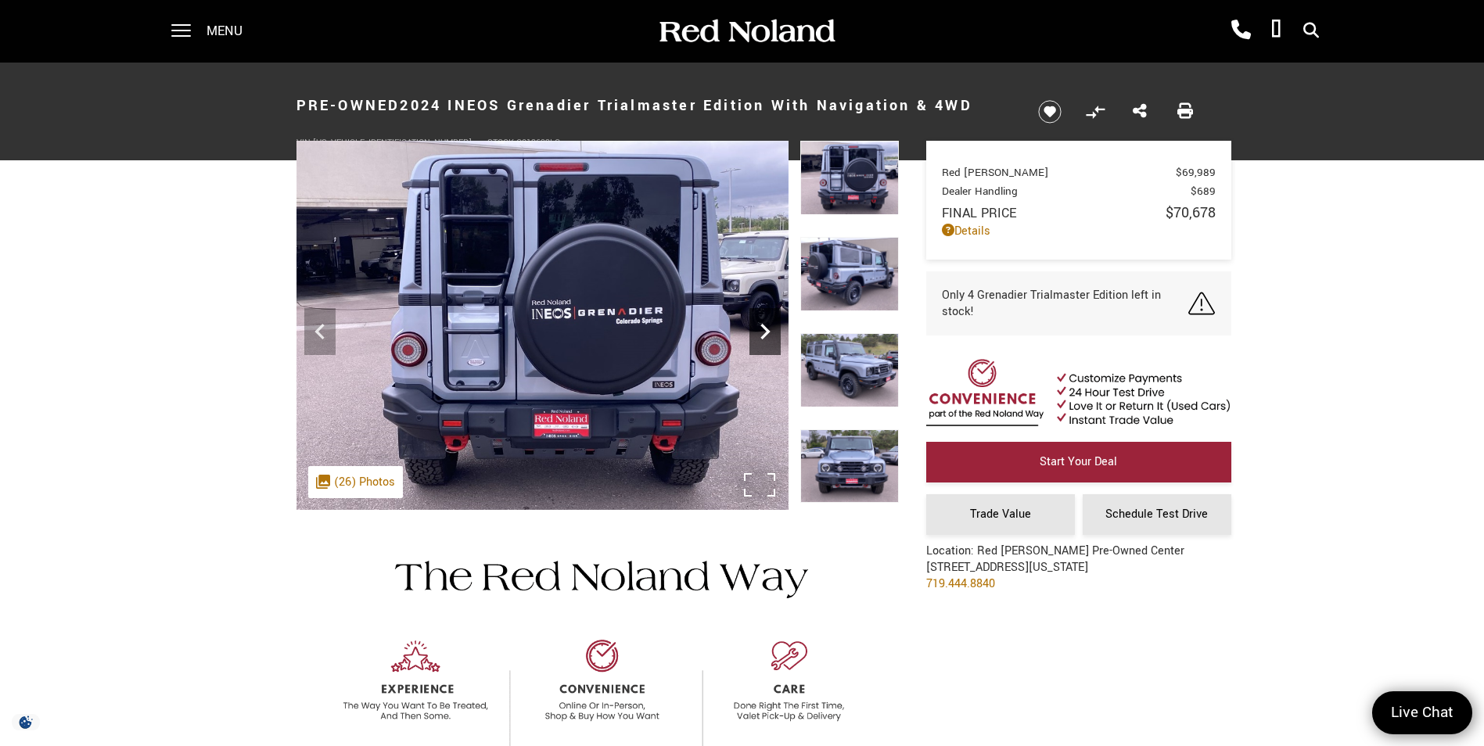
click at [766, 332] on icon "Next" at bounding box center [764, 331] width 31 height 31
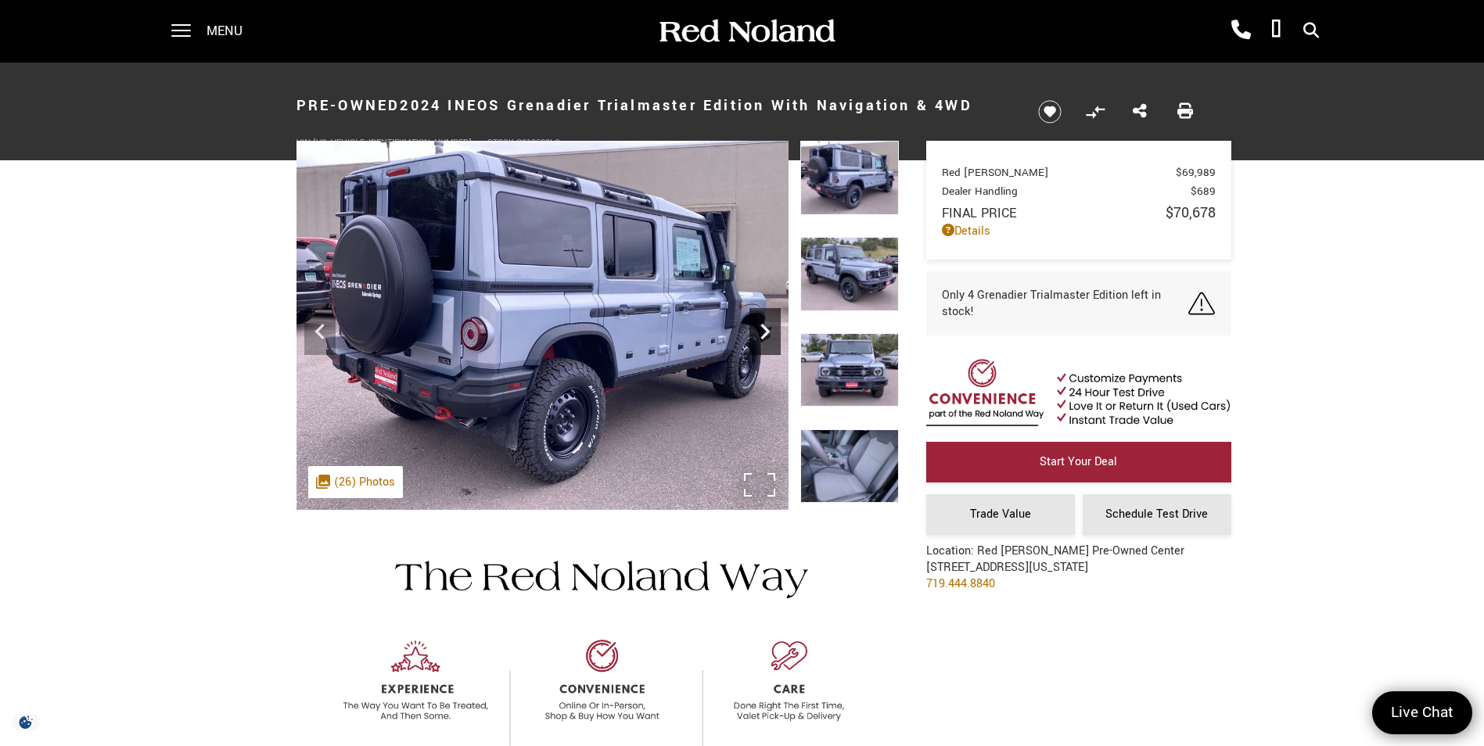
click at [766, 332] on icon "Next" at bounding box center [764, 331] width 31 height 31
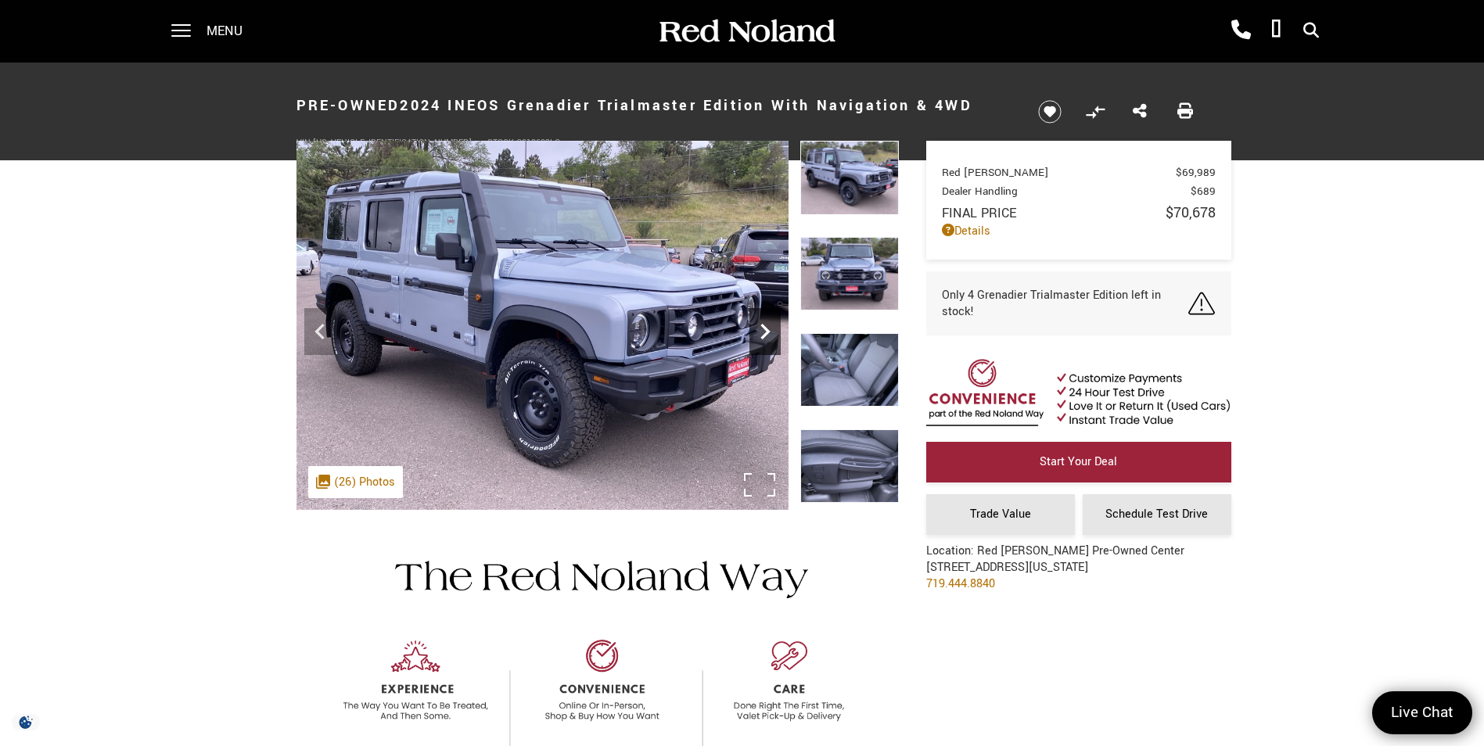
click at [766, 332] on icon "Next" at bounding box center [764, 331] width 31 height 31
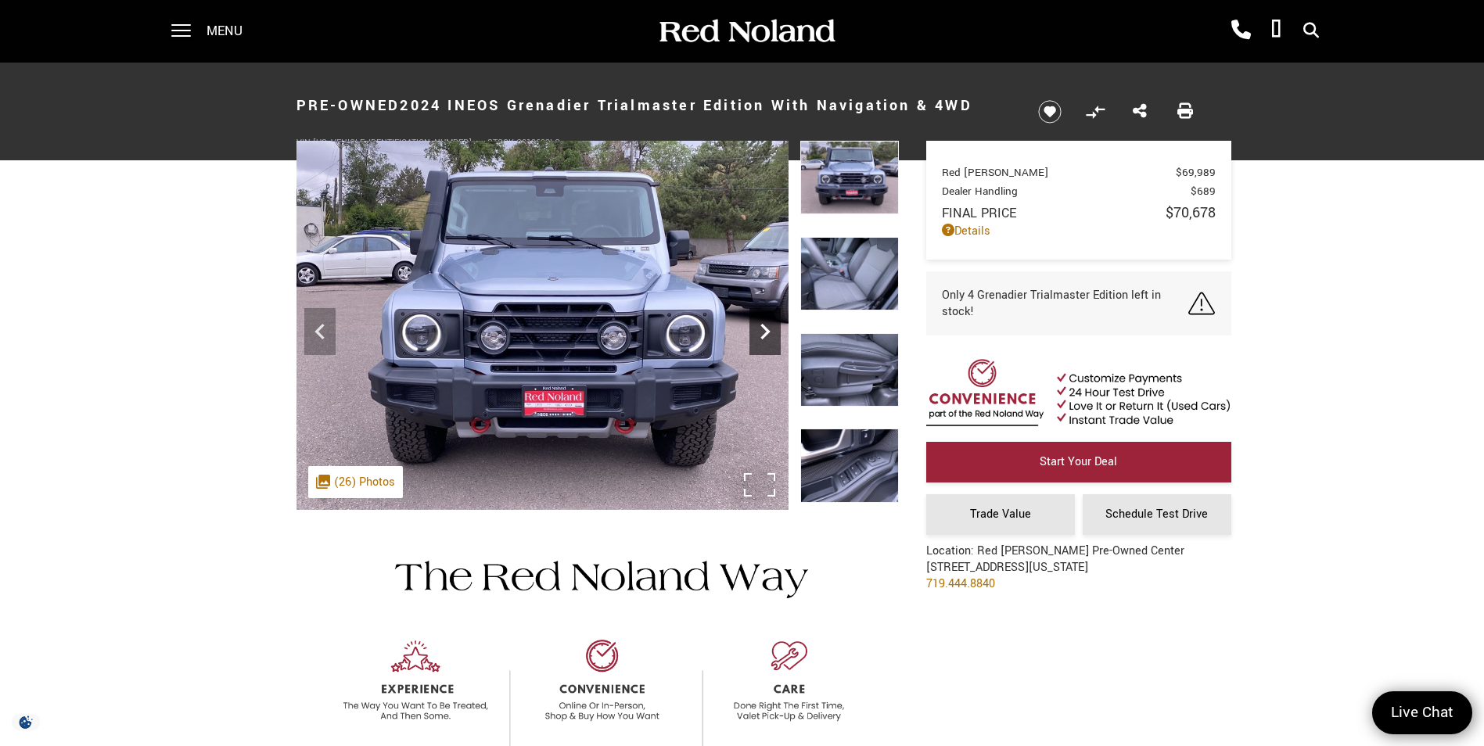
click at [766, 332] on icon "Next" at bounding box center [764, 331] width 31 height 31
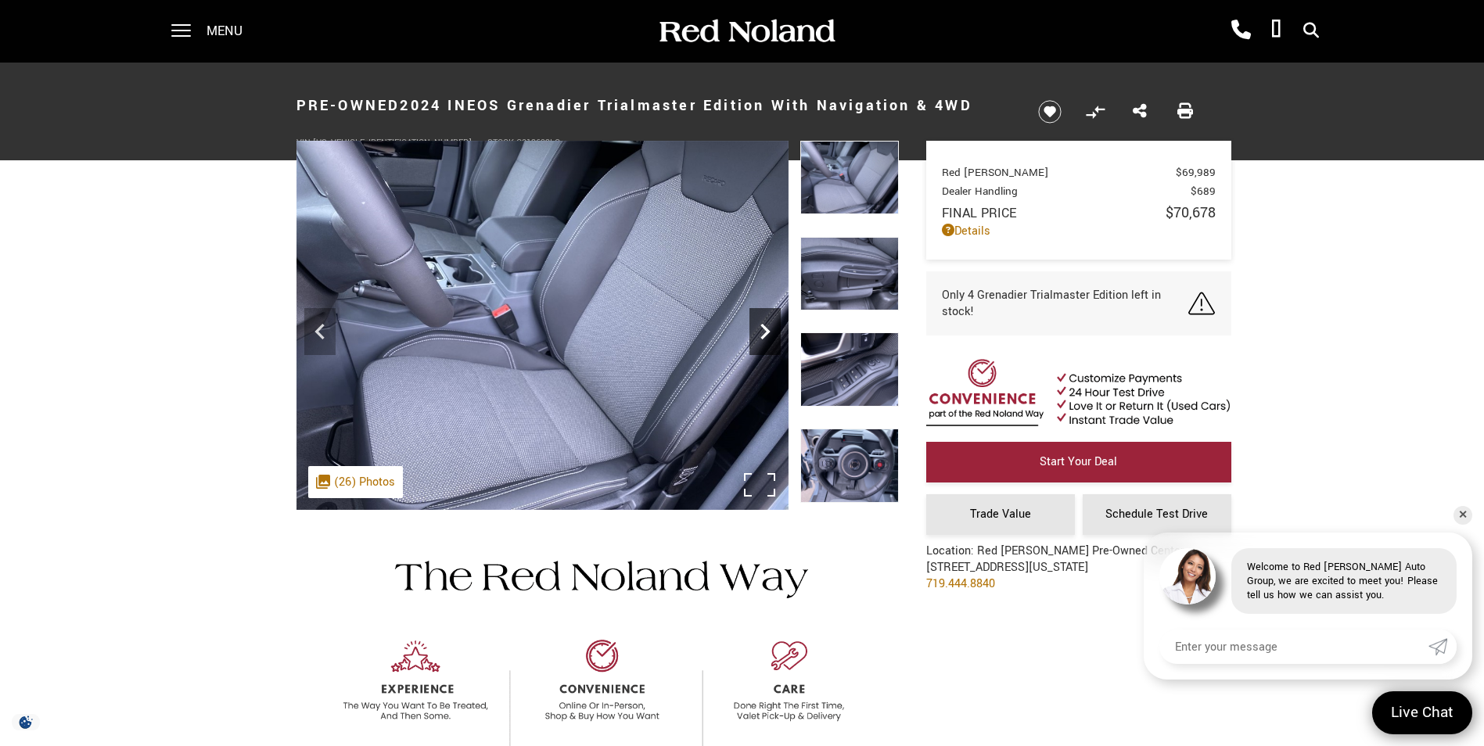
click at [766, 332] on icon "Next" at bounding box center [764, 331] width 31 height 31
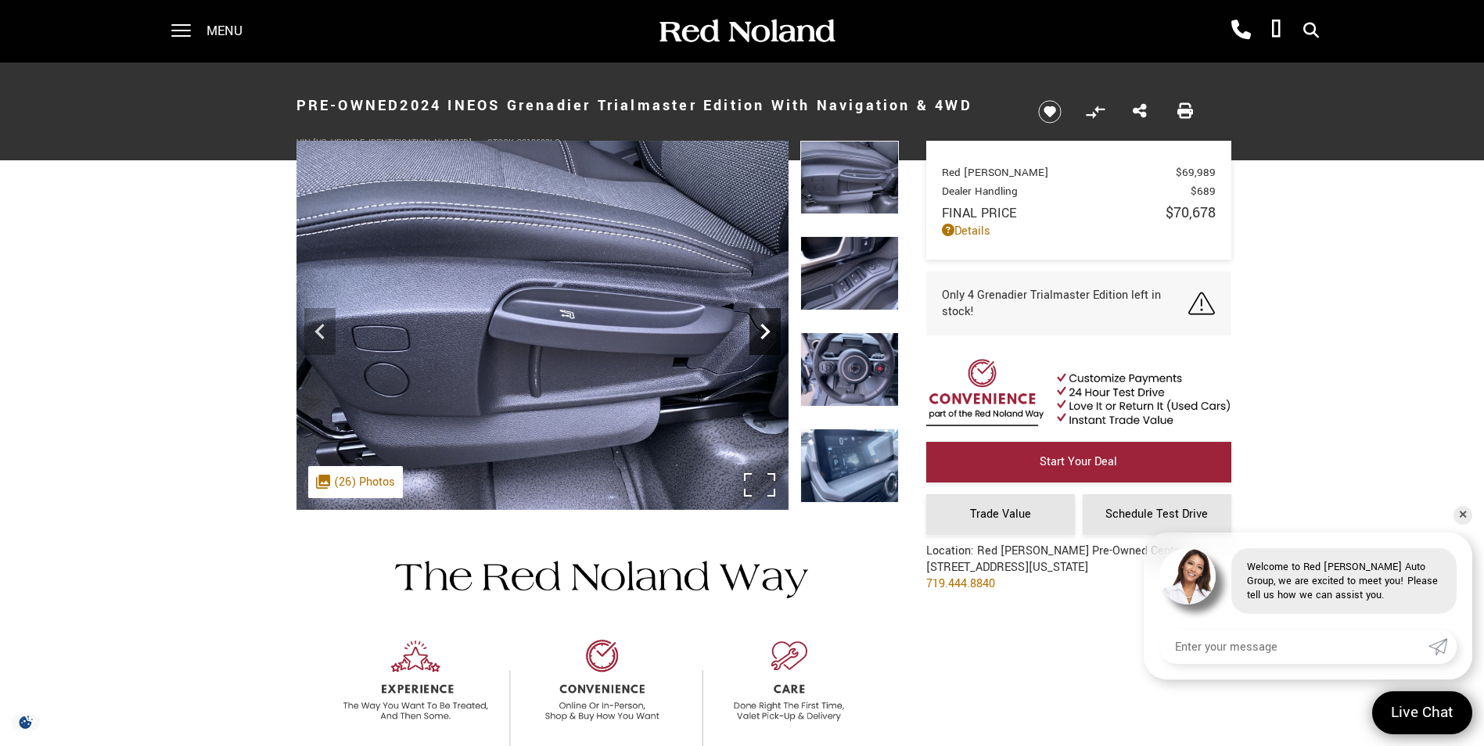
click at [766, 332] on icon "Next" at bounding box center [764, 331] width 31 height 31
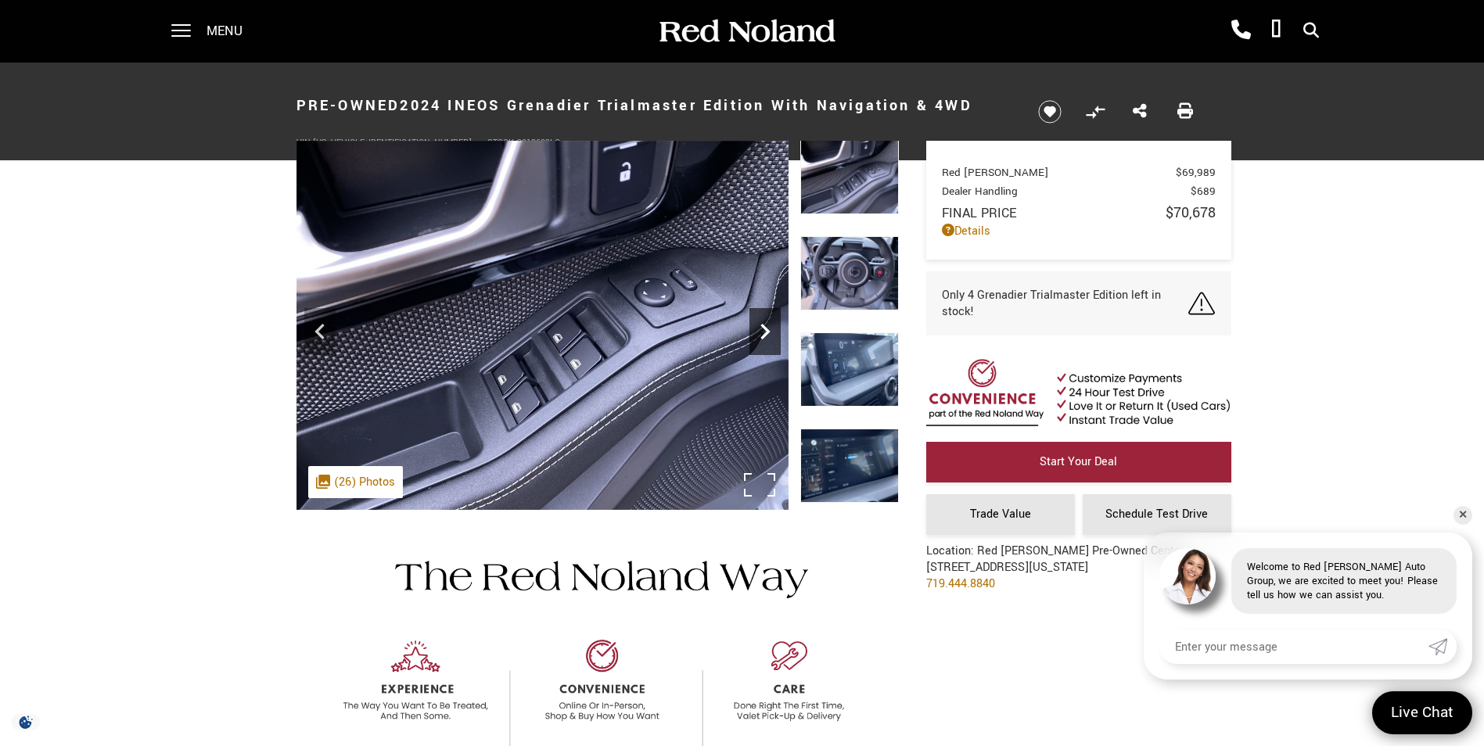
click at [766, 332] on icon "Next" at bounding box center [764, 331] width 31 height 31
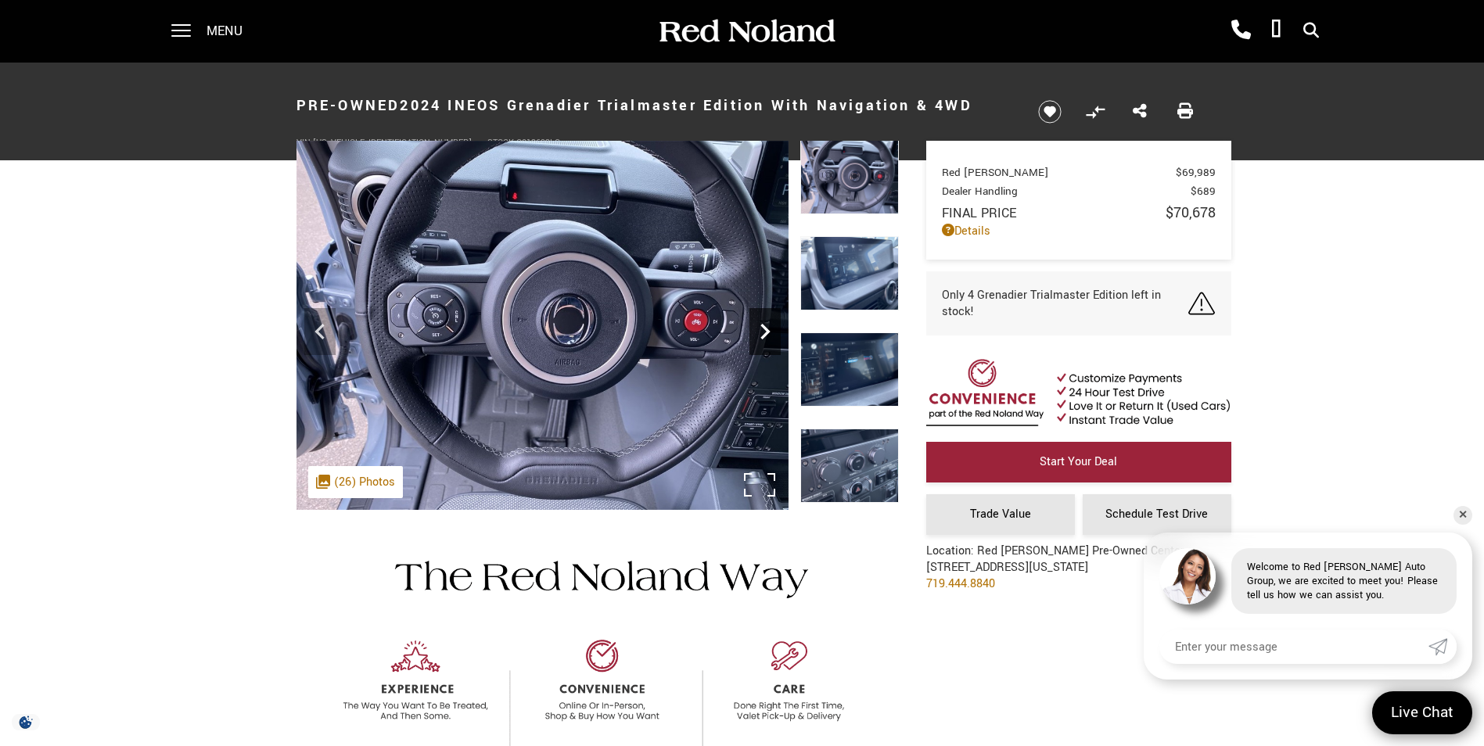
click at [766, 332] on icon "Next" at bounding box center [764, 331] width 31 height 31
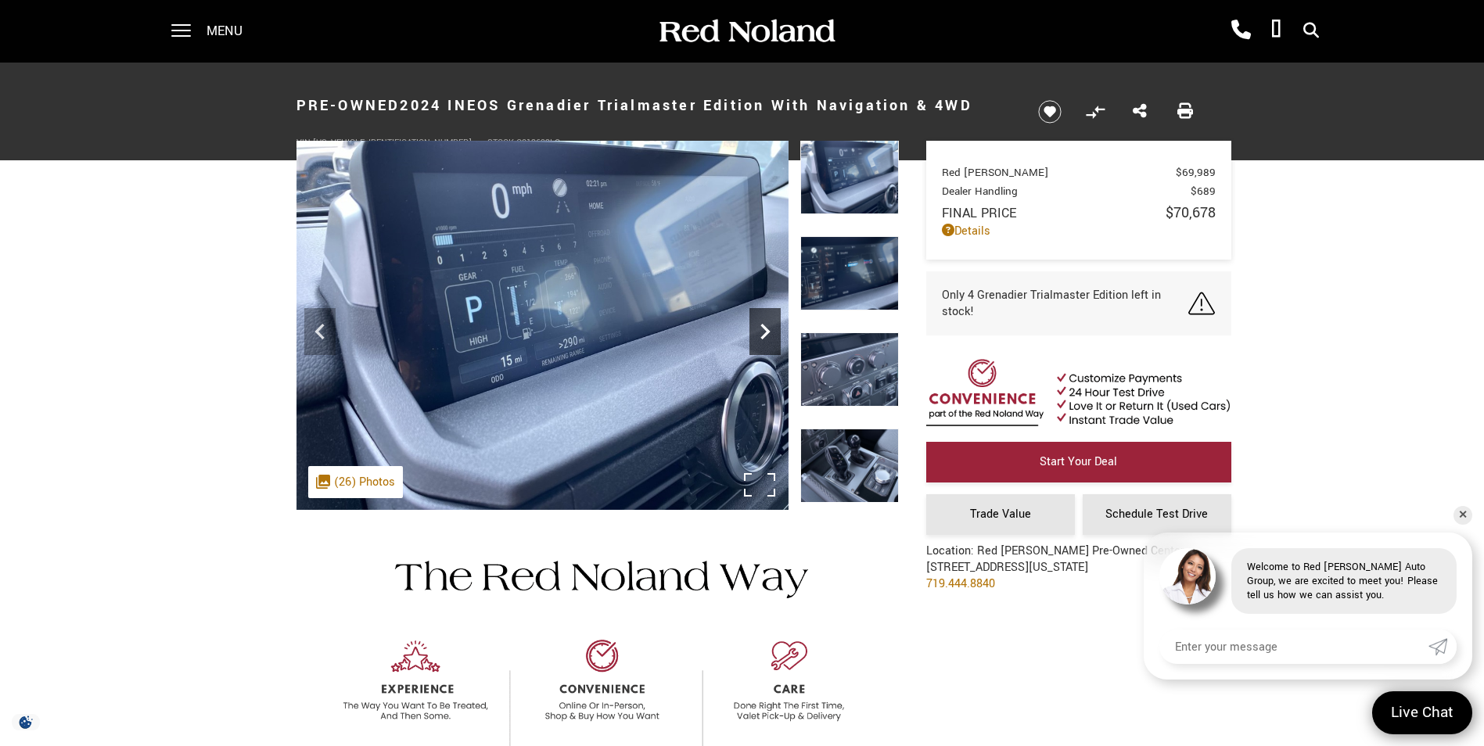
click at [766, 332] on icon "Next" at bounding box center [764, 331] width 31 height 31
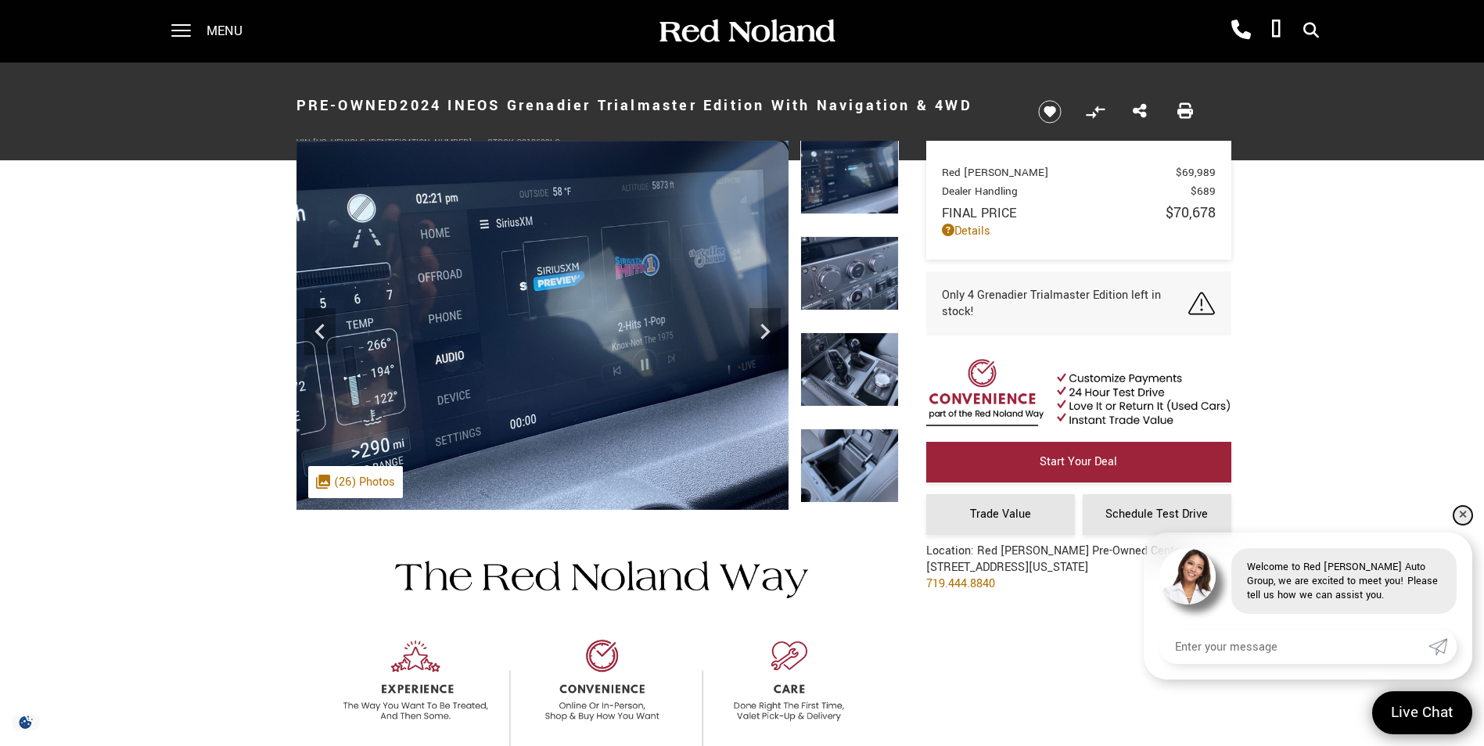
click at [1461, 510] on link "✕" at bounding box center [1462, 515] width 19 height 19
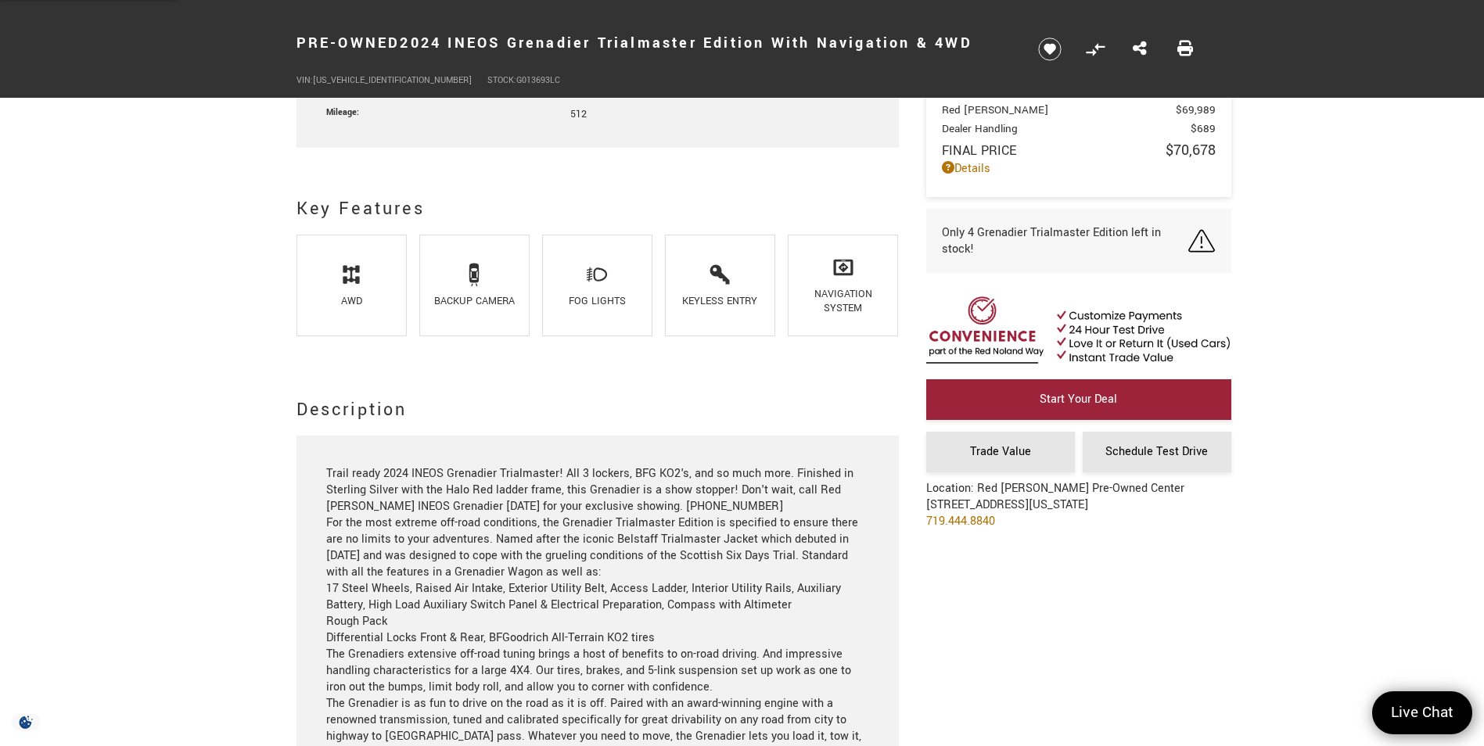
scroll to position [1017, 0]
